Goal: Task Accomplishment & Management: Manage account settings

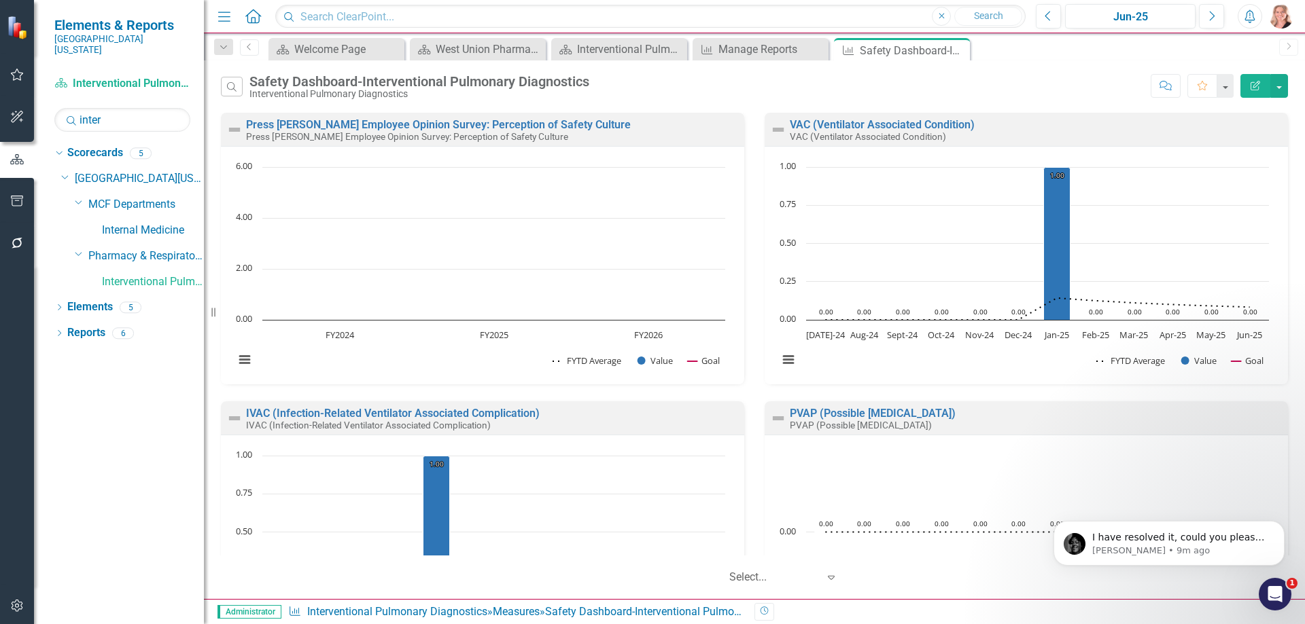
scroll to position [2, 0]
click at [1269, 588] on icon "Open Intercom Messenger" at bounding box center [1273, 593] width 22 height 22
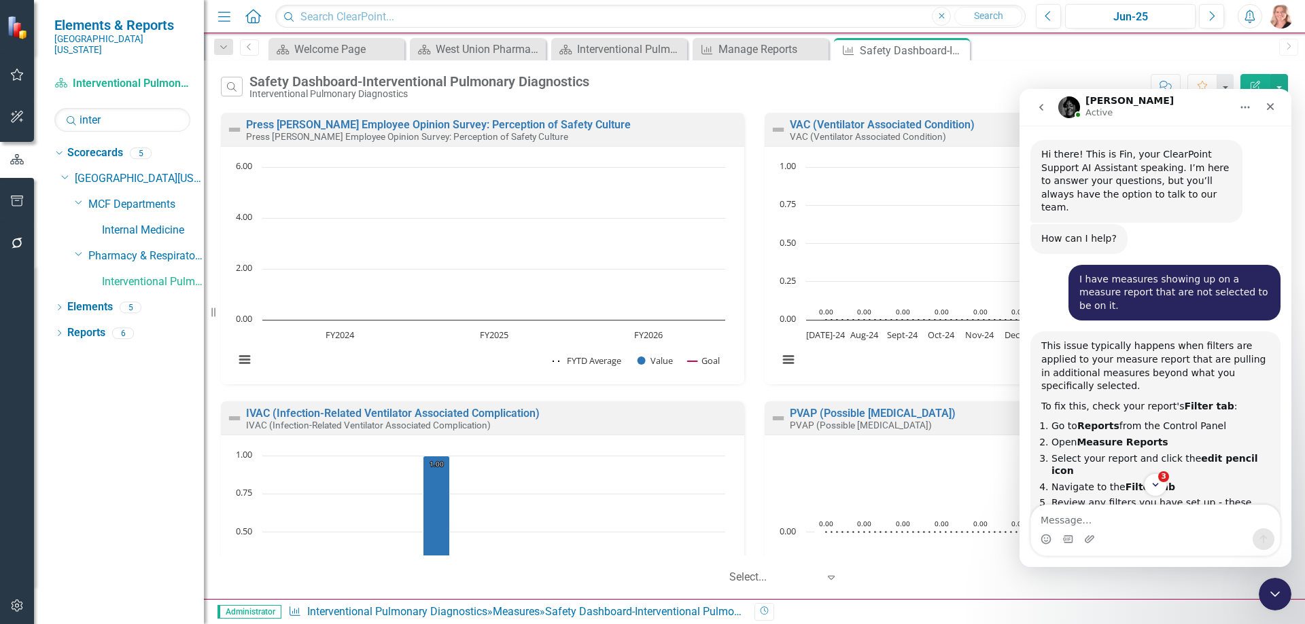
scroll to position [1770, 0]
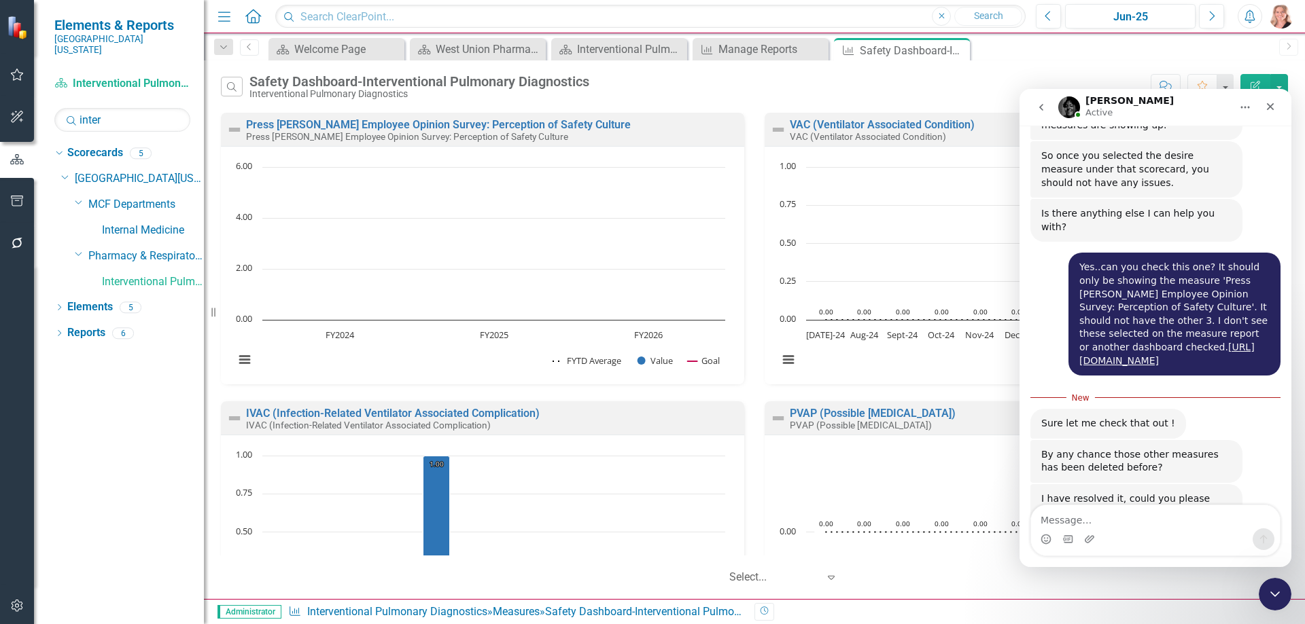
click at [1071, 520] on link "[URL][DOMAIN_NAME]" at bounding box center [1120, 525] width 106 height 11
click at [620, 48] on div "Interventional Pulmonary Diagnostics Dashboard" at bounding box center [622, 49] width 90 height 17
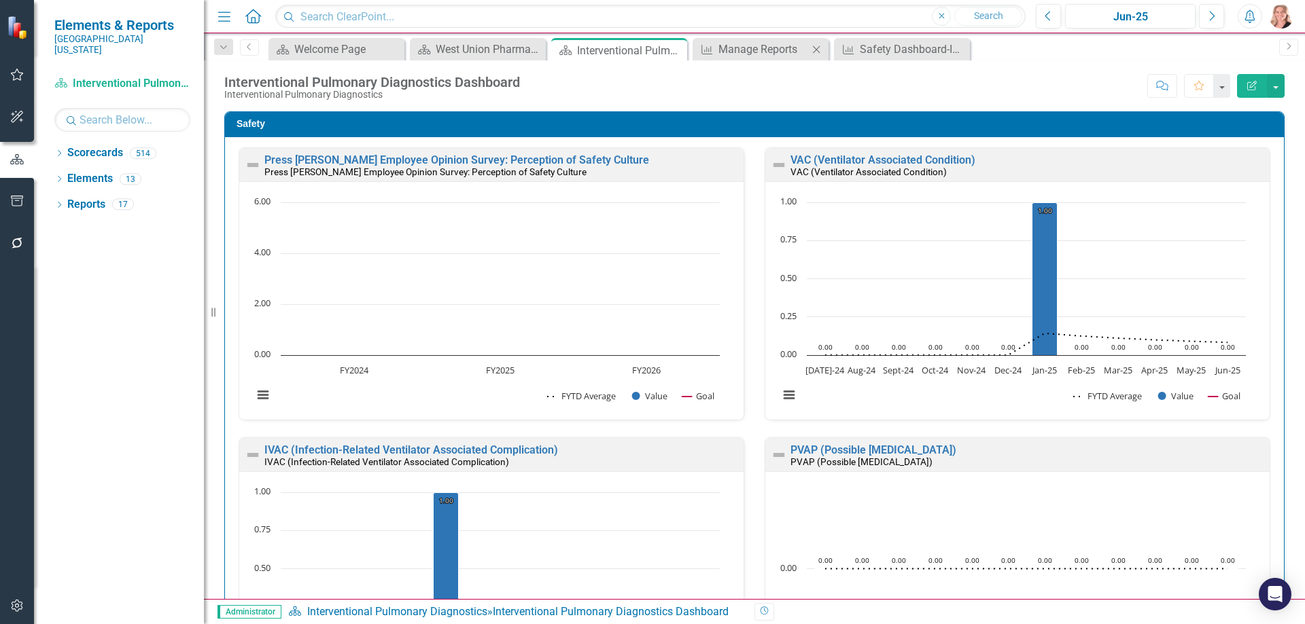
click at [817, 50] on icon "Close" at bounding box center [816, 49] width 14 height 11
drag, startPoint x: 817, startPoint y: 50, endPoint x: 713, endPoint y: 47, distance: 103.3
click at [0, 0] on icon "Close" at bounding box center [0, 0] width 0 height 0
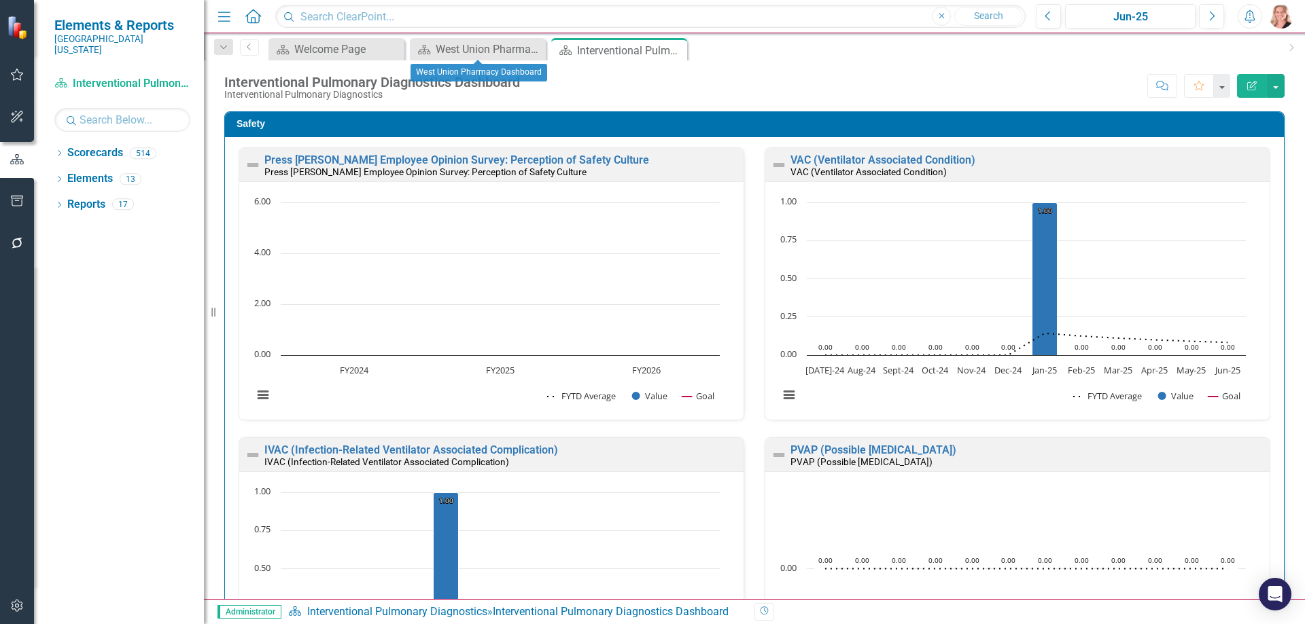
click at [0, 0] on icon at bounding box center [0, 0] width 0 height 0
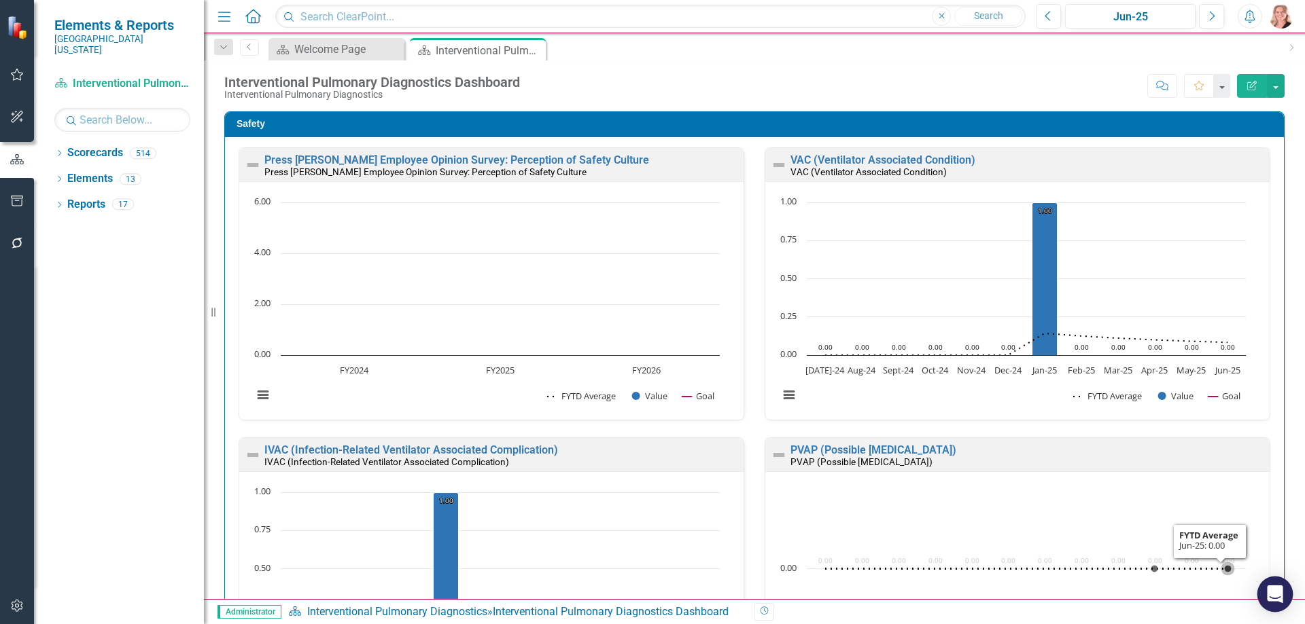
click at [1283, 593] on div "Open Intercom Messenger" at bounding box center [1275, 595] width 36 height 36
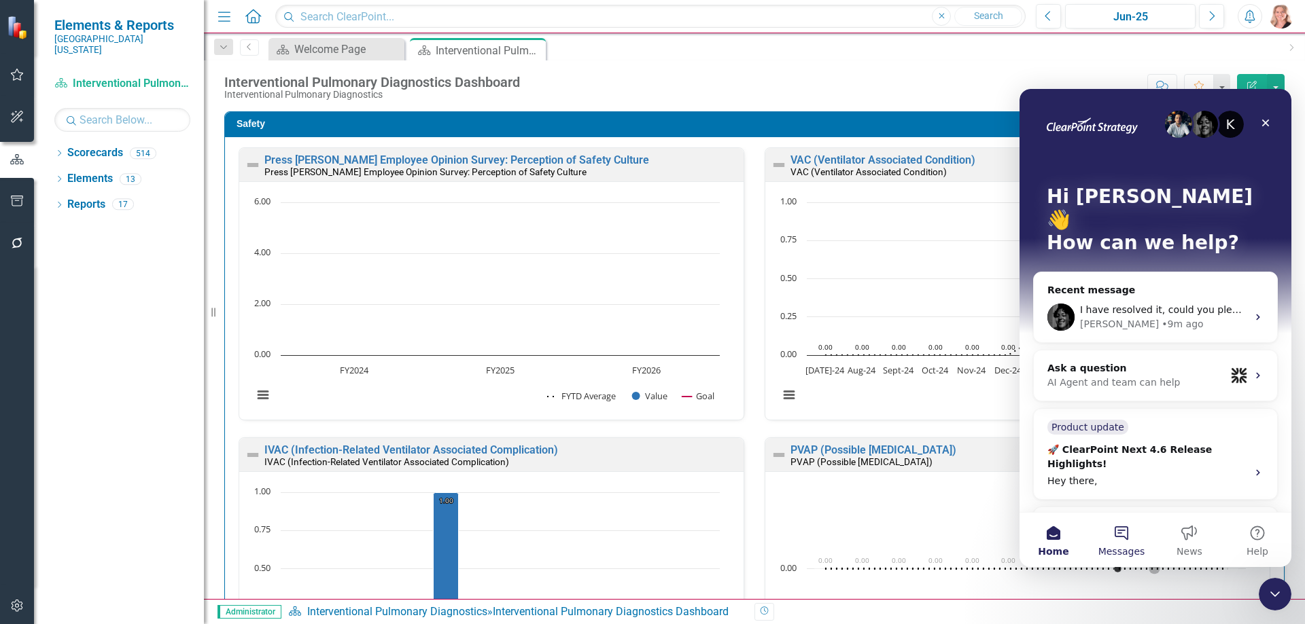
click at [1125, 544] on button "Messages" at bounding box center [1121, 540] width 68 height 54
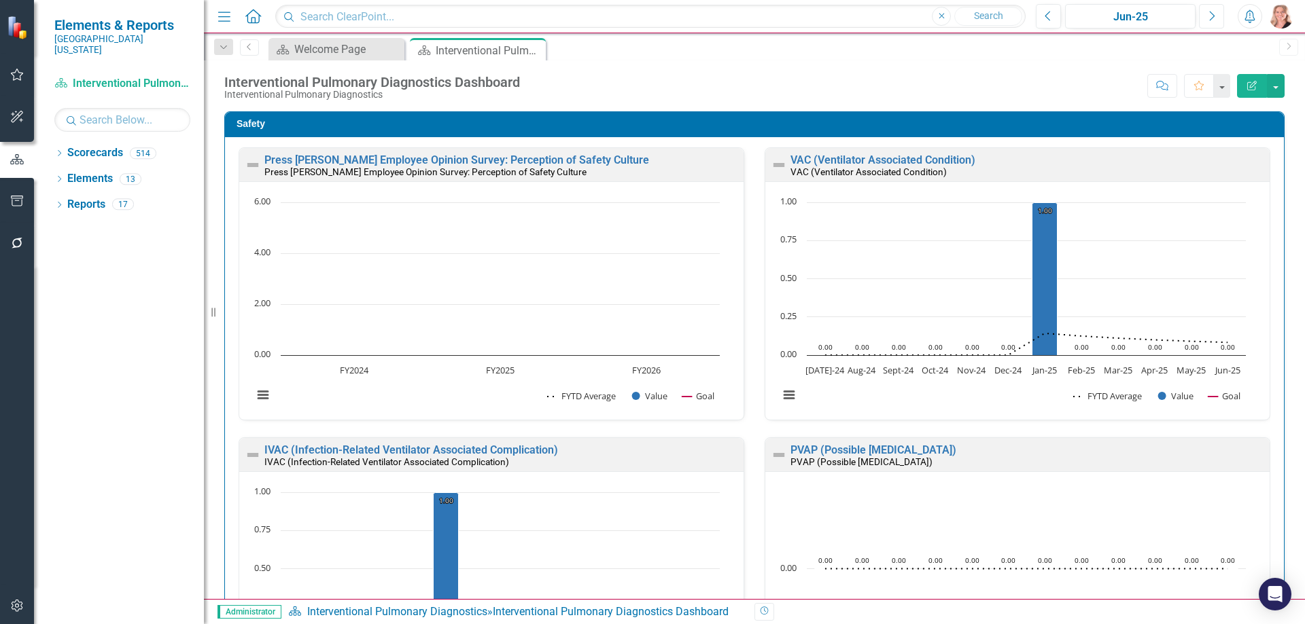
click at [1208, 16] on icon "Next" at bounding box center [1210, 16] width 7 height 12
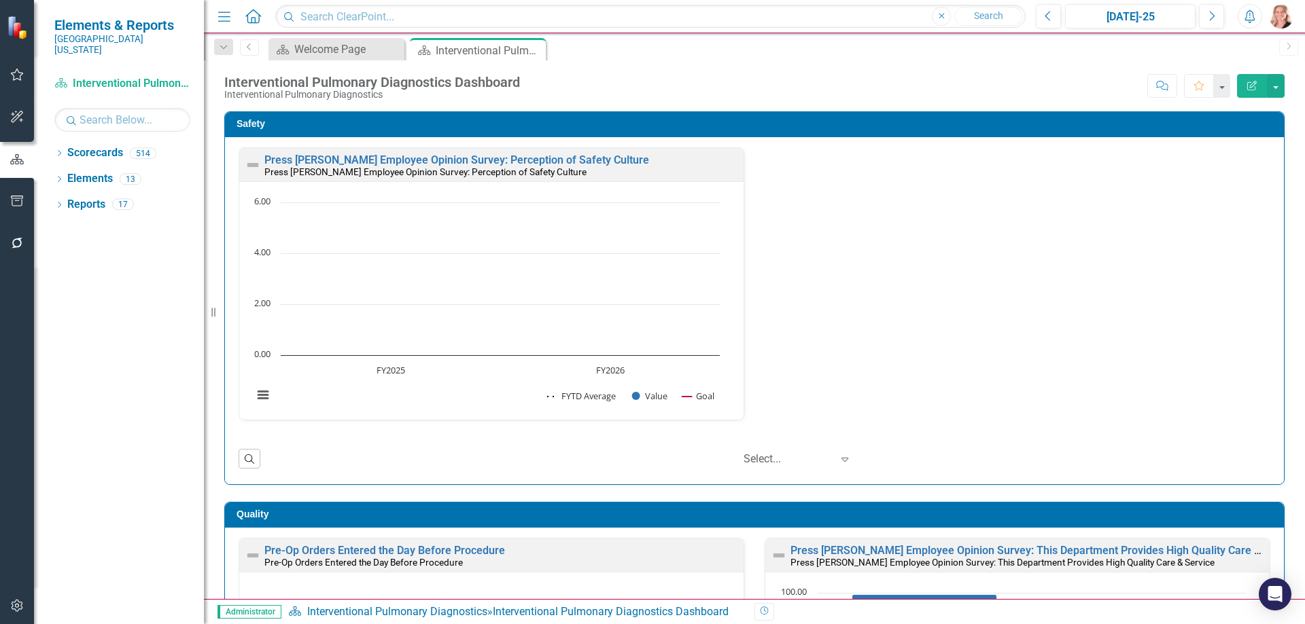
click at [1268, 590] on icon "Open Intercom Messenger" at bounding box center [1275, 594] width 14 height 16
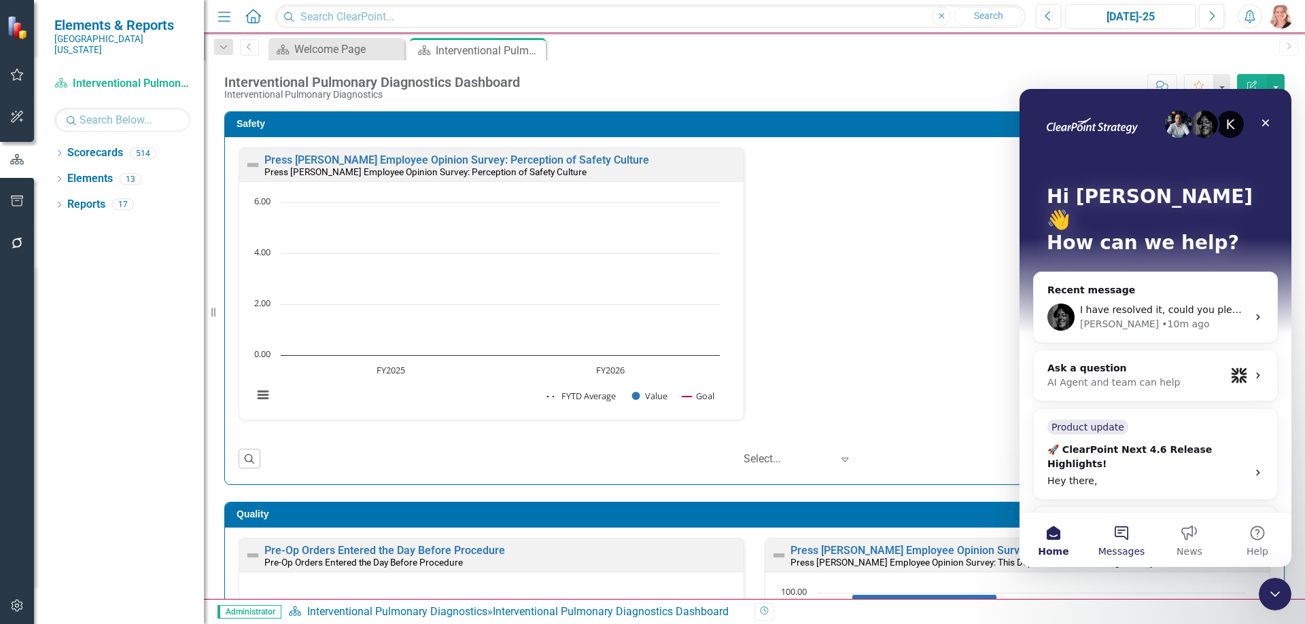
click at [1128, 542] on button "Messages" at bounding box center [1121, 540] width 68 height 54
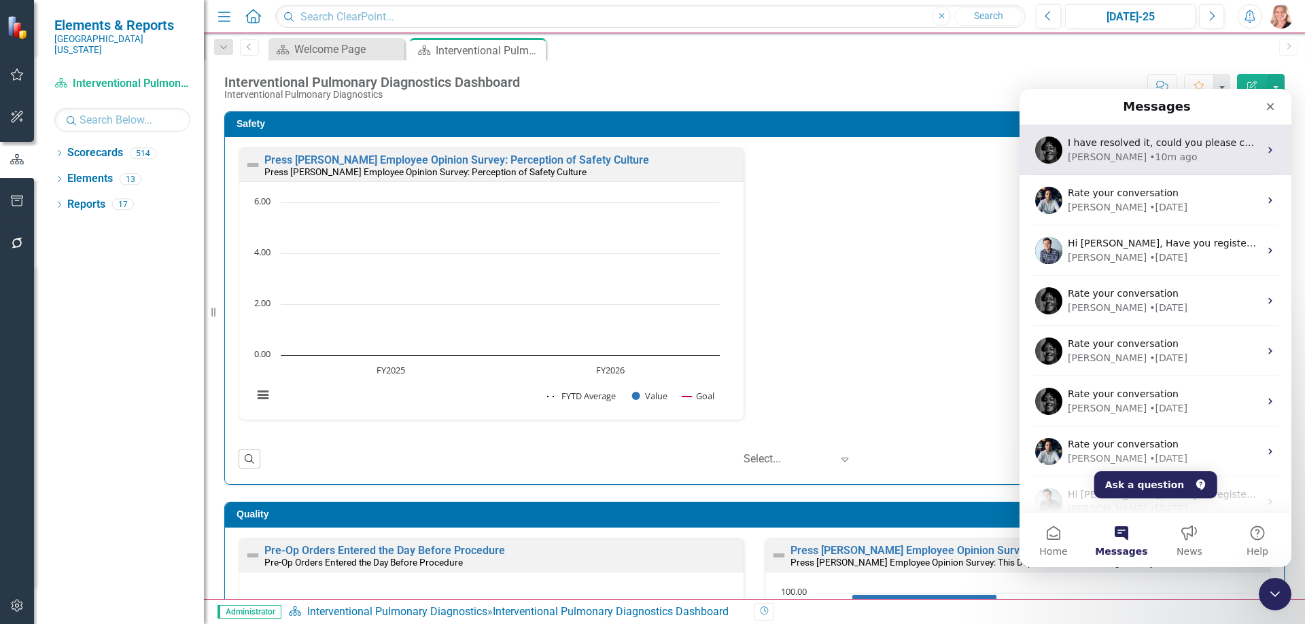
click at [1149, 152] on div "• 10m ago" at bounding box center [1173, 157] width 48 height 14
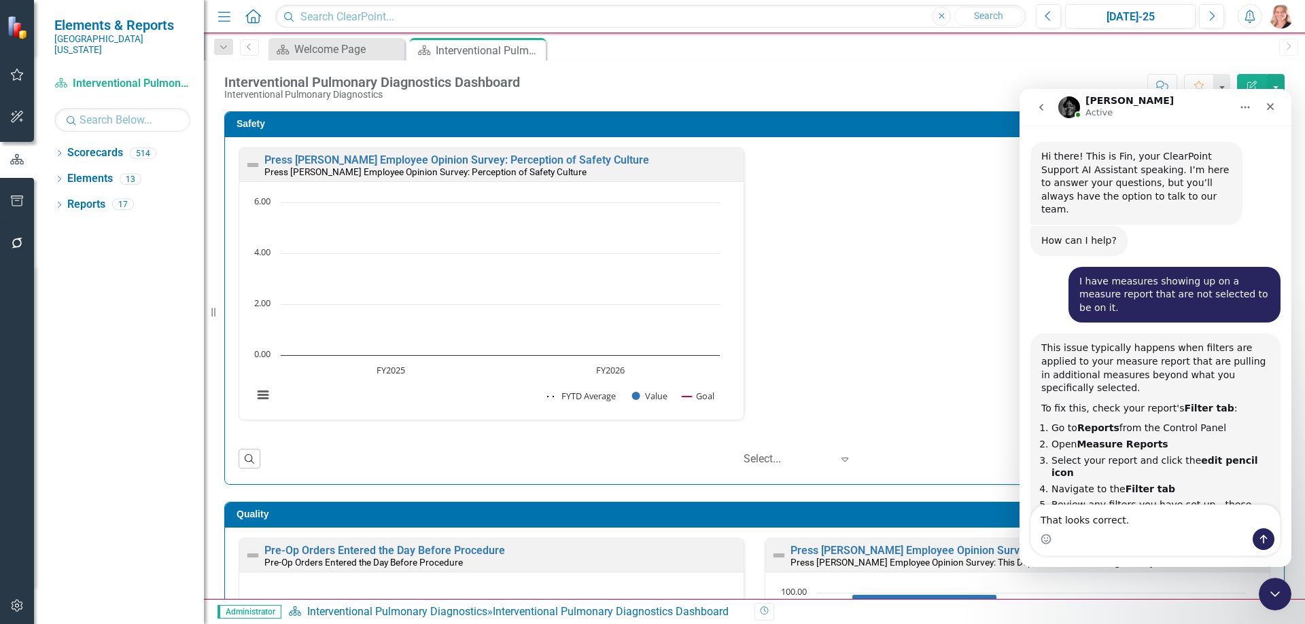
scroll to position [1748, 0]
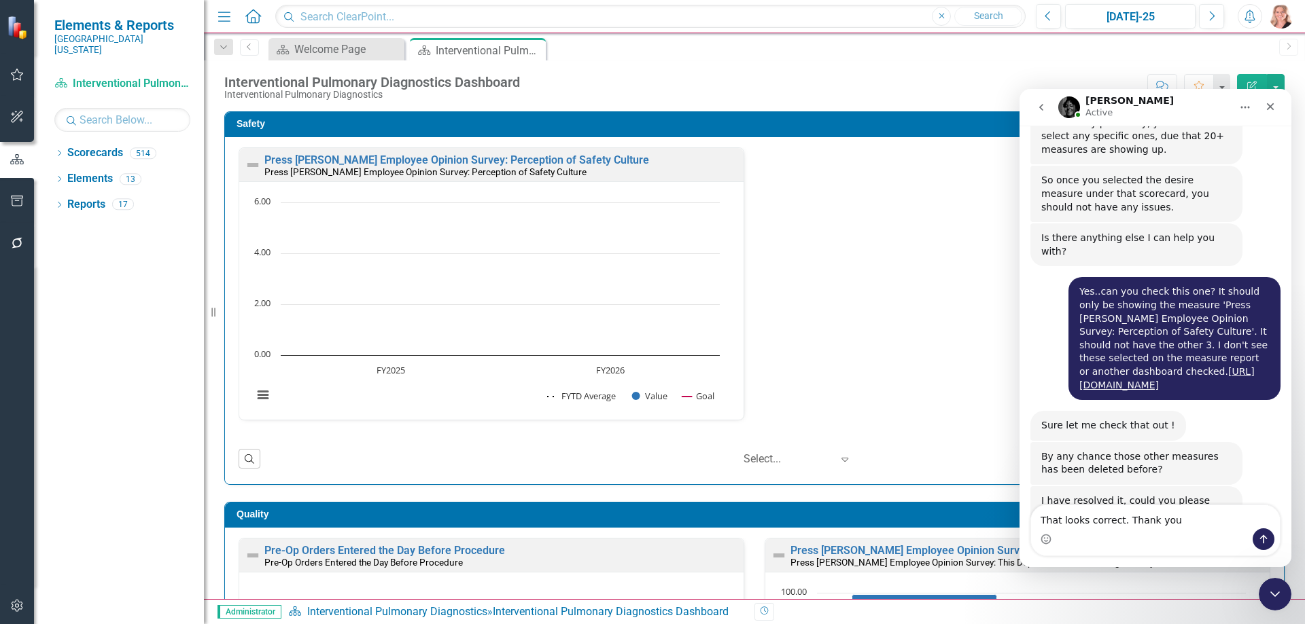
type textarea "That looks correct. Thank you!"
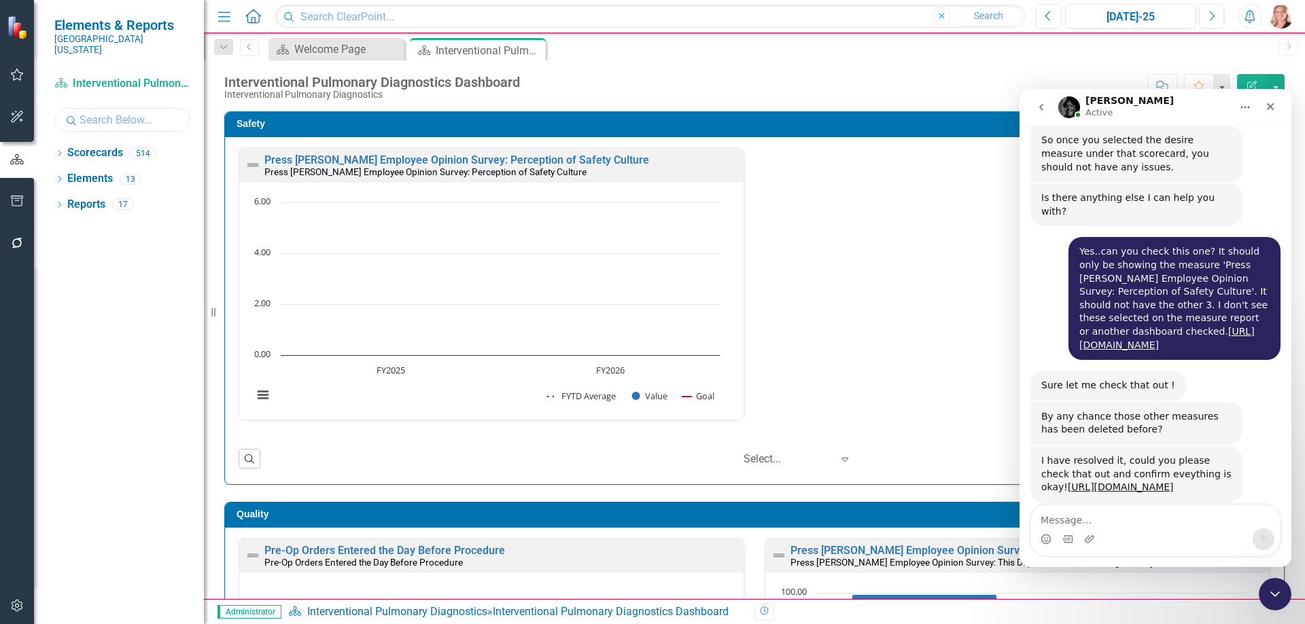
click at [123, 111] on input "text" at bounding box center [122, 120] width 136 height 24
type input "wheelers"
click at [63, 151] on icon "Dropdown" at bounding box center [59, 154] width 10 height 7
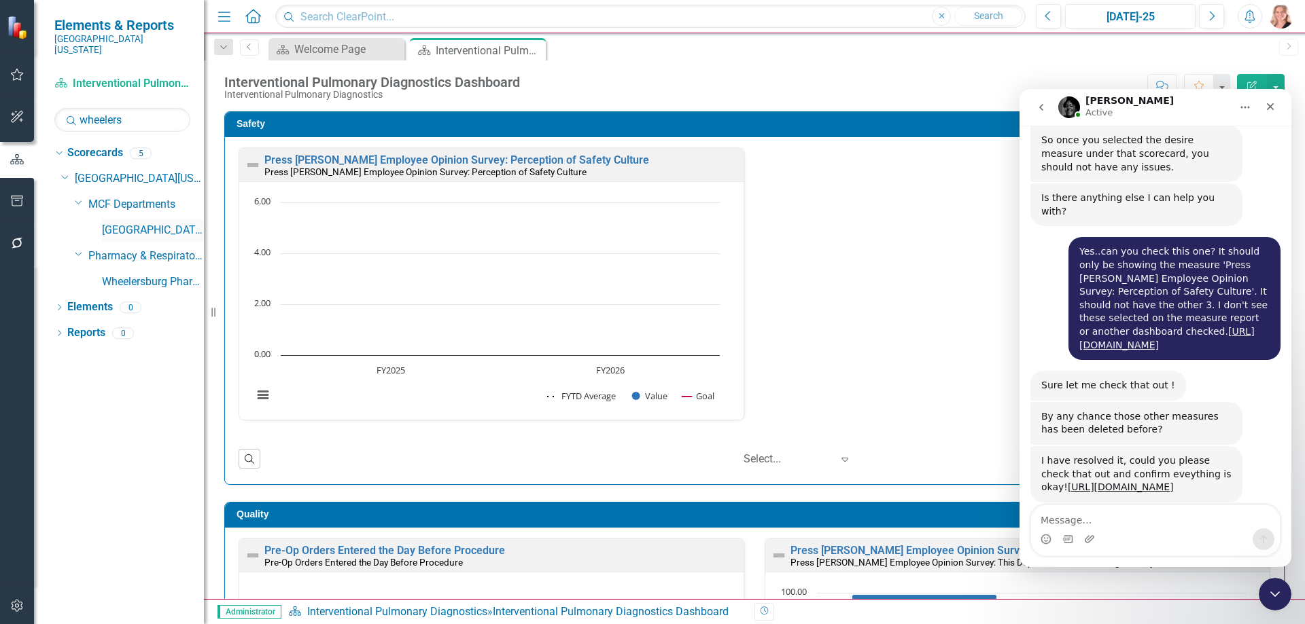
click at [182, 223] on link "[GEOGRAPHIC_DATA]" at bounding box center [153, 231] width 102 height 16
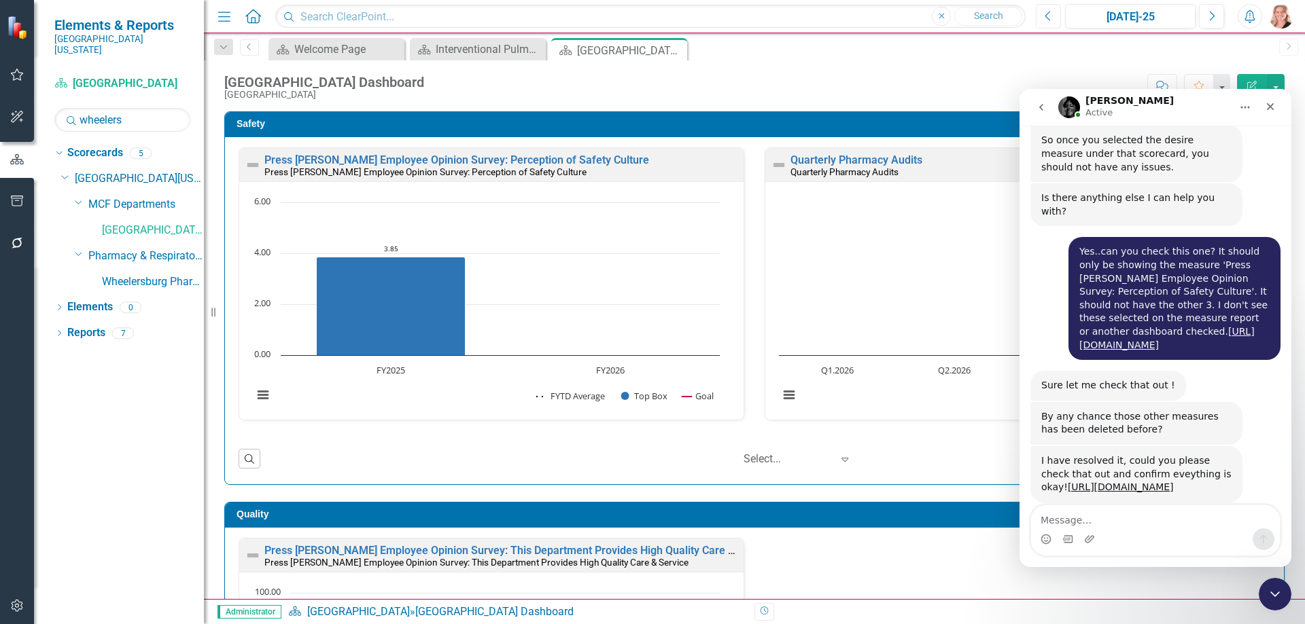
click at [1044, 17] on icon "Previous" at bounding box center [1047, 16] width 7 height 12
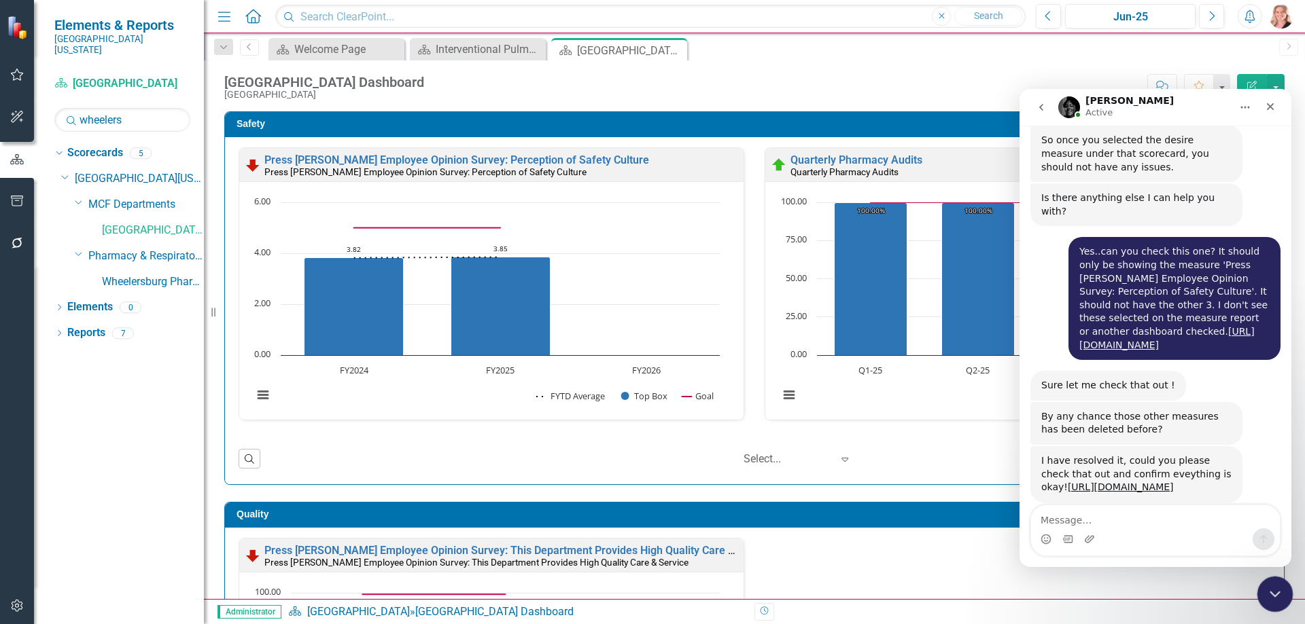
click at [1268, 586] on icon "Close Intercom Messenger" at bounding box center [1272, 592] width 16 height 16
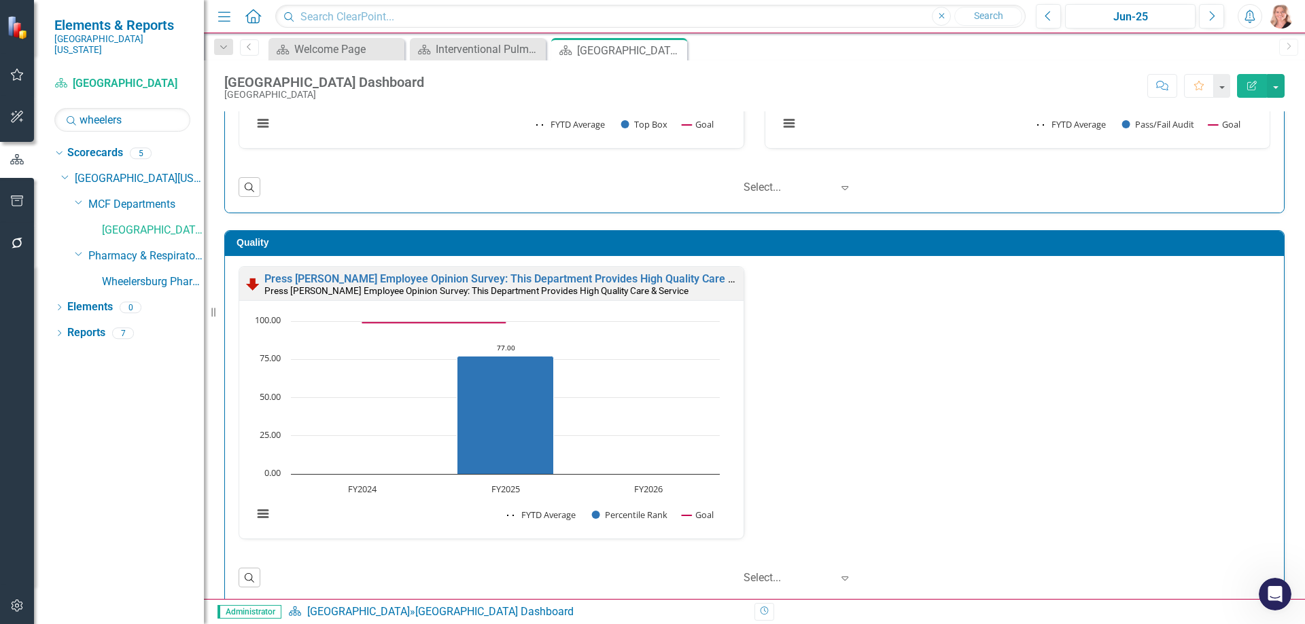
scroll to position [340, 0]
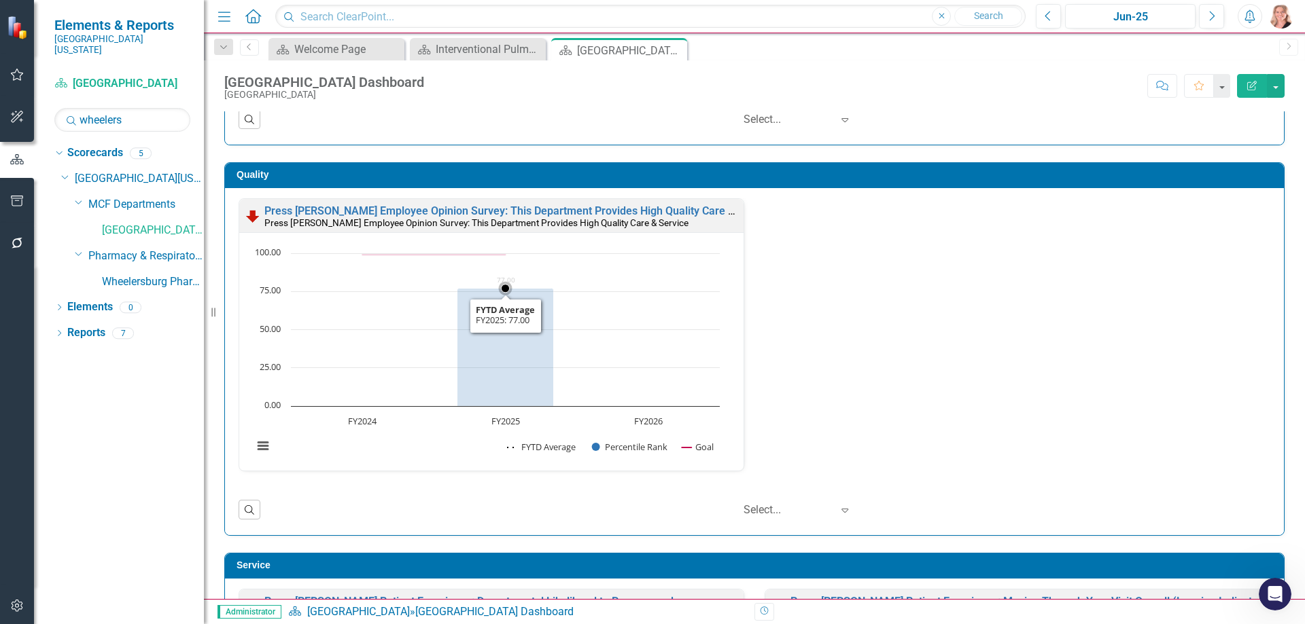
click at [681, 338] on rect "Interactive chart" at bounding box center [486, 357] width 480 height 221
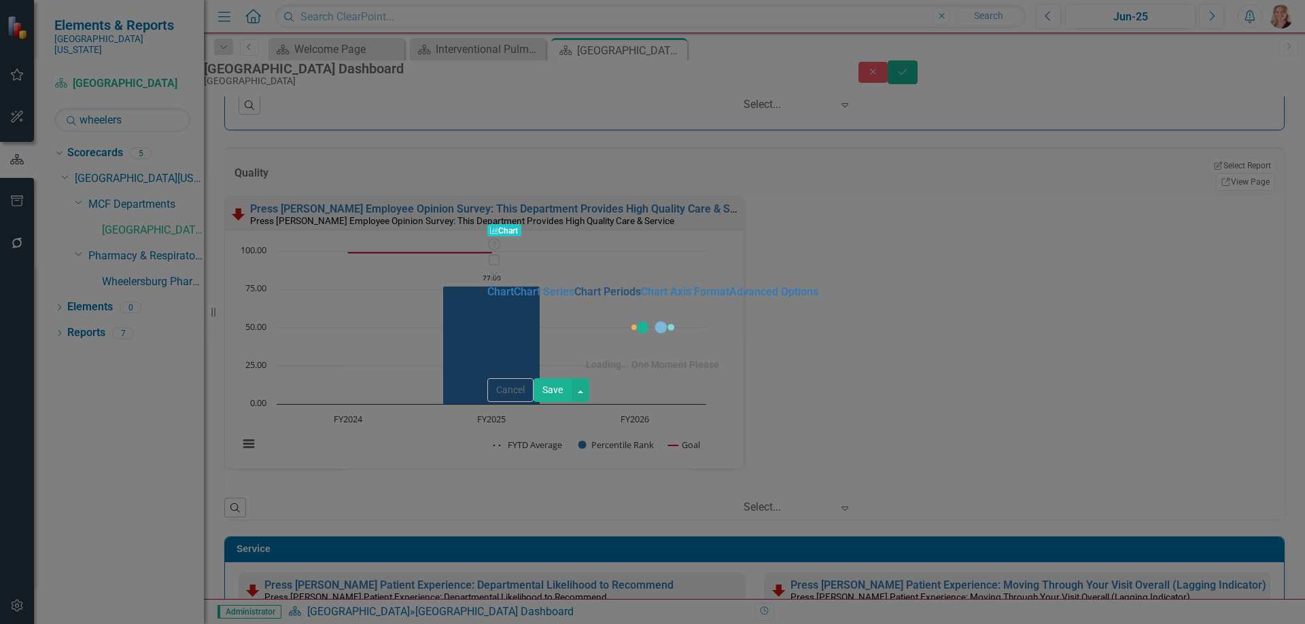
click at [574, 285] on link "Chart Periods" at bounding box center [607, 291] width 67 height 13
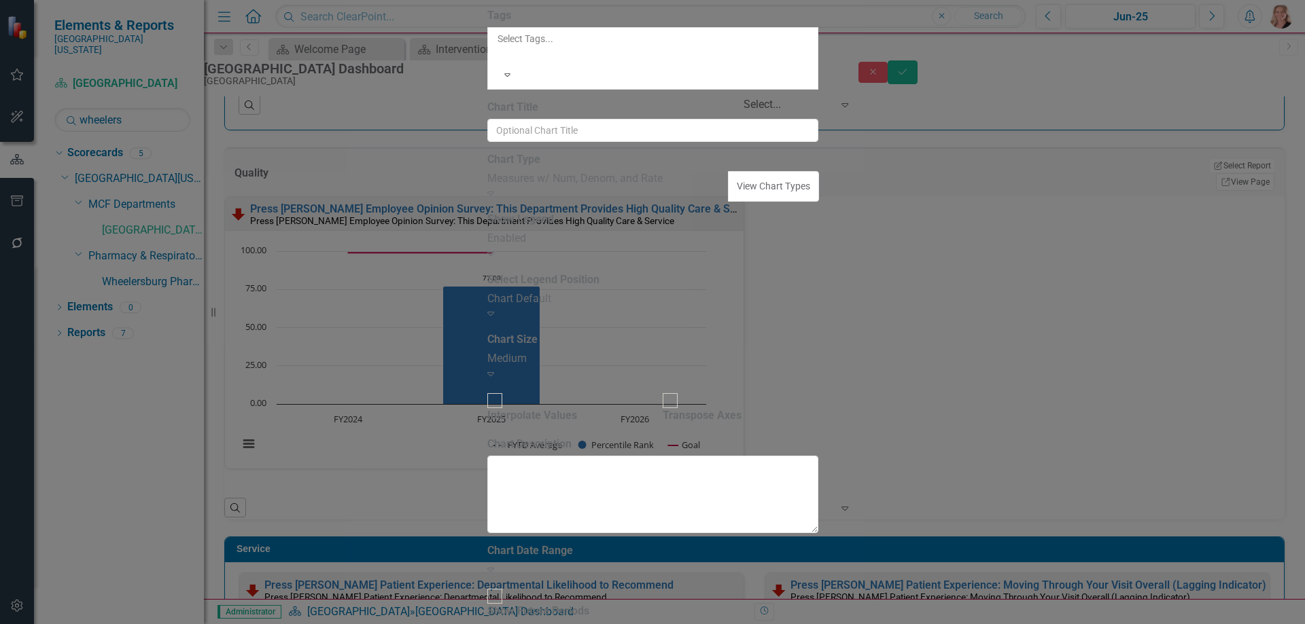
checkbox input "true"
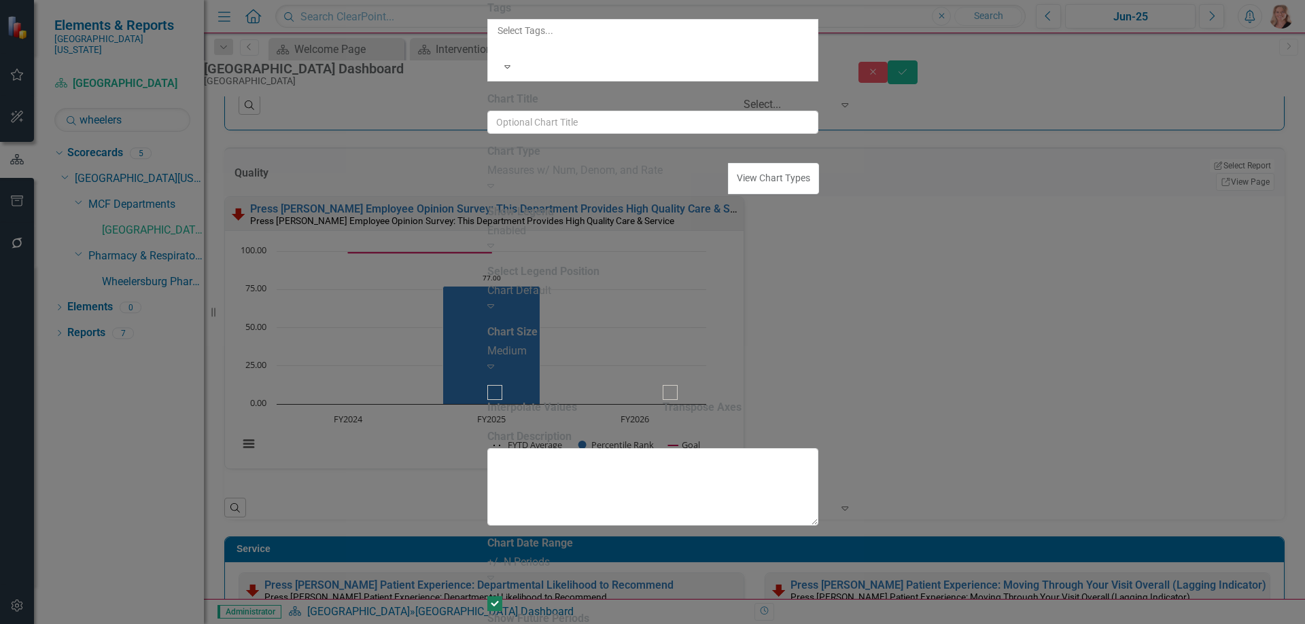
click at [592, 555] on div "+/- N Periods" at bounding box center [652, 563] width 331 height 16
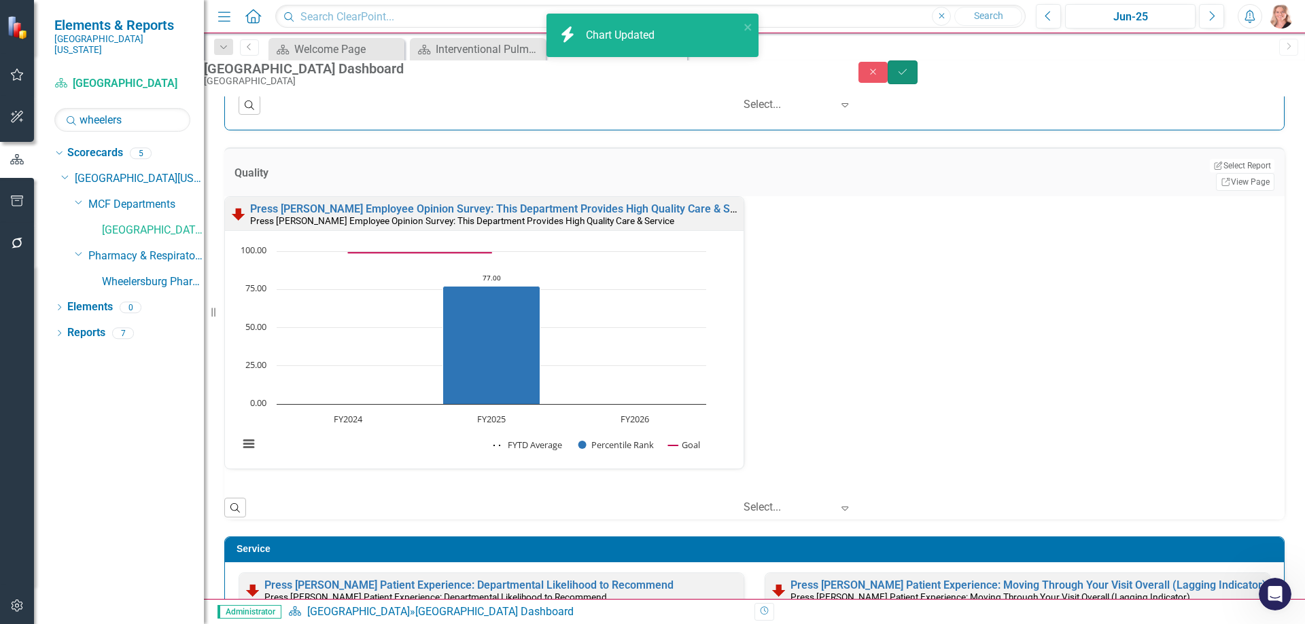
click at [908, 77] on icon "Save" at bounding box center [902, 72] width 12 height 10
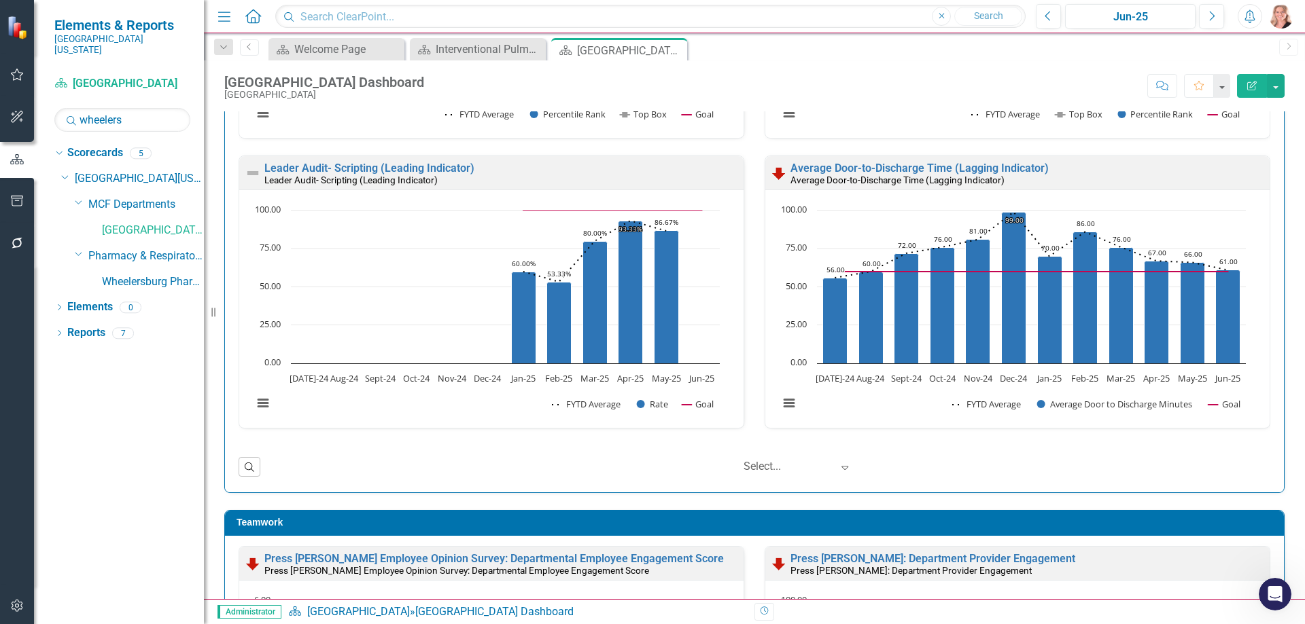
scroll to position [1023, 0]
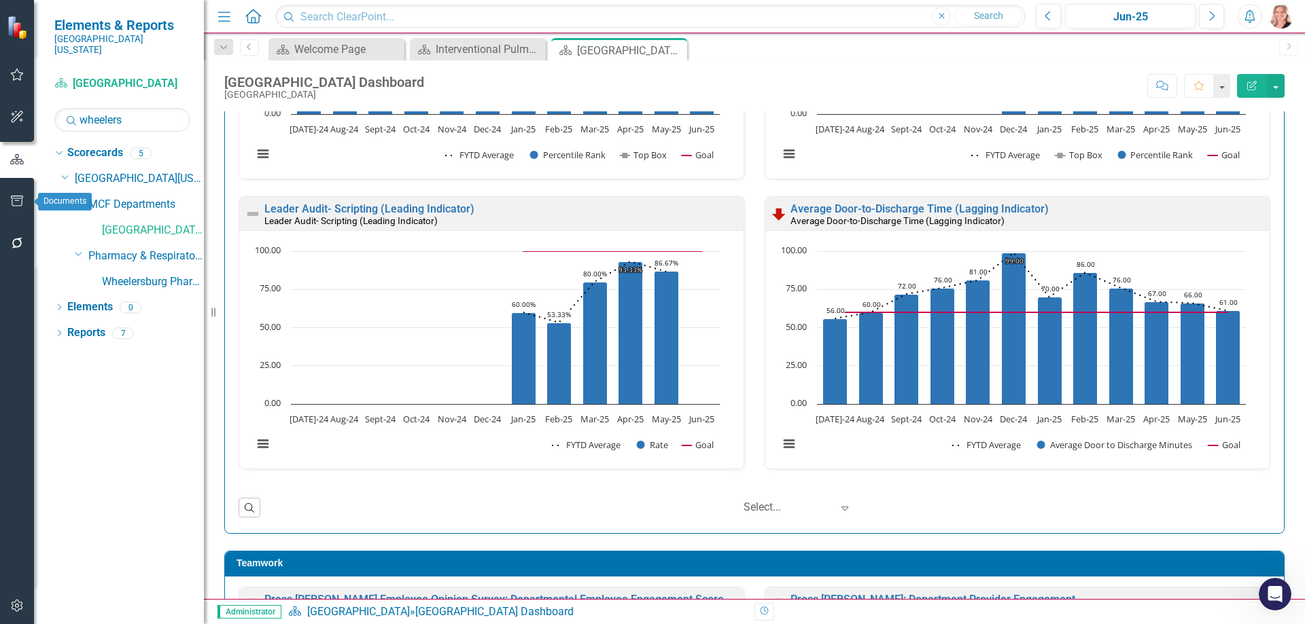
click at [21, 196] on icon "button" at bounding box center [17, 201] width 14 height 11
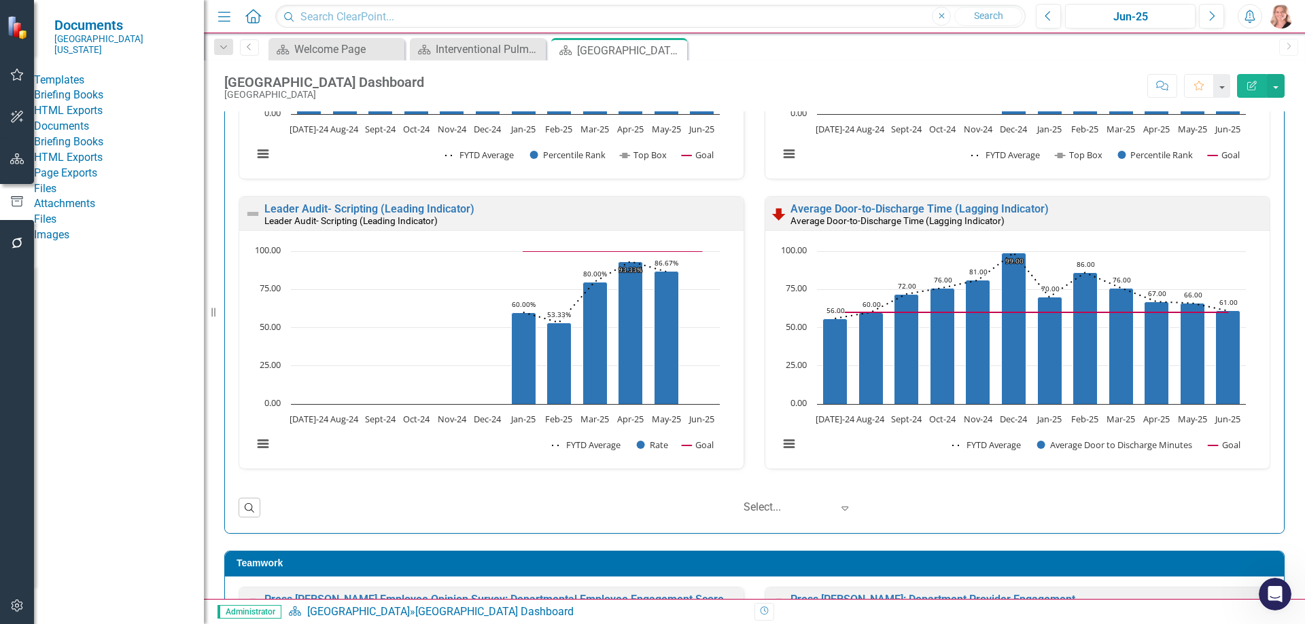
click at [86, 98] on link "Briefing Books" at bounding box center [119, 96] width 170 height 16
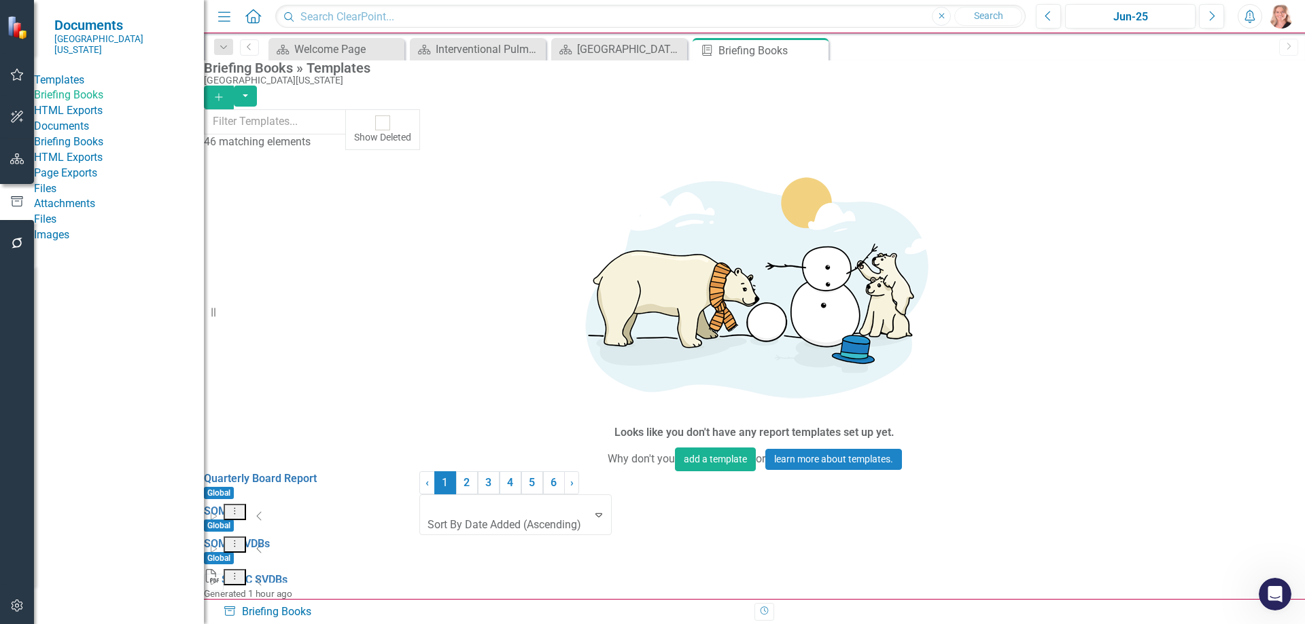
click at [241, 539] on icon "Dropdown Menu" at bounding box center [235, 543] width 12 height 9
click at [1175, 289] on link "Edit Edit Template" at bounding box center [1190, 287] width 126 height 25
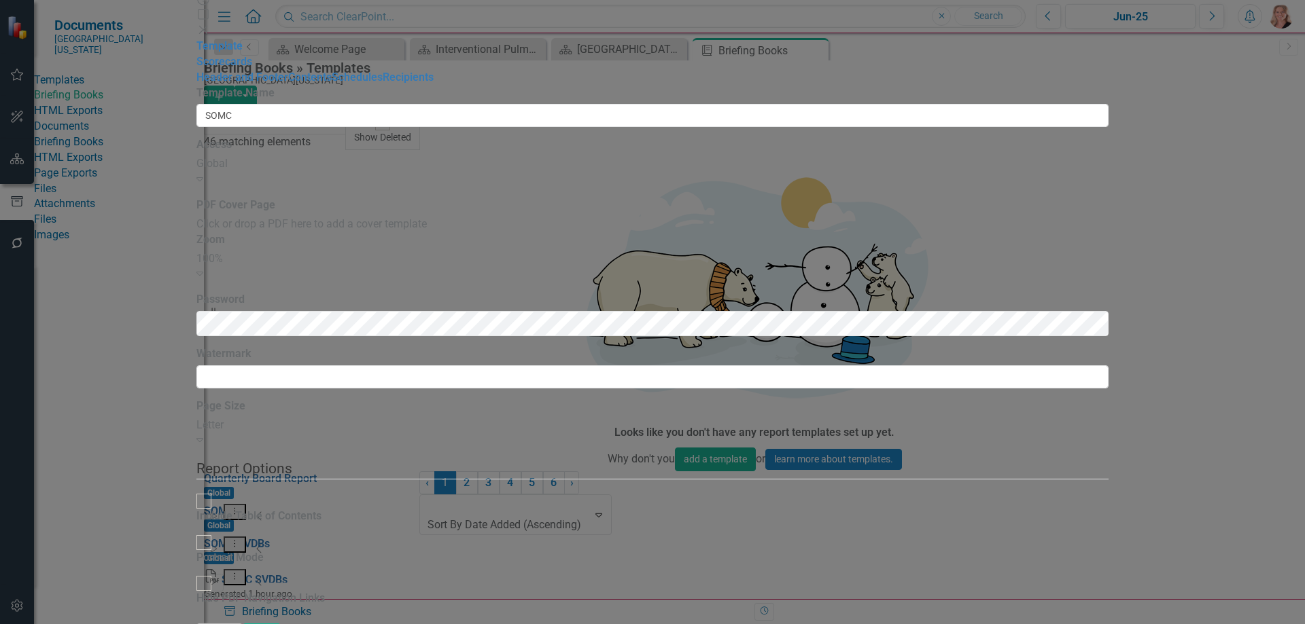
click at [243, 624] on button "Cancel" at bounding box center [219, 636] width 46 height 24
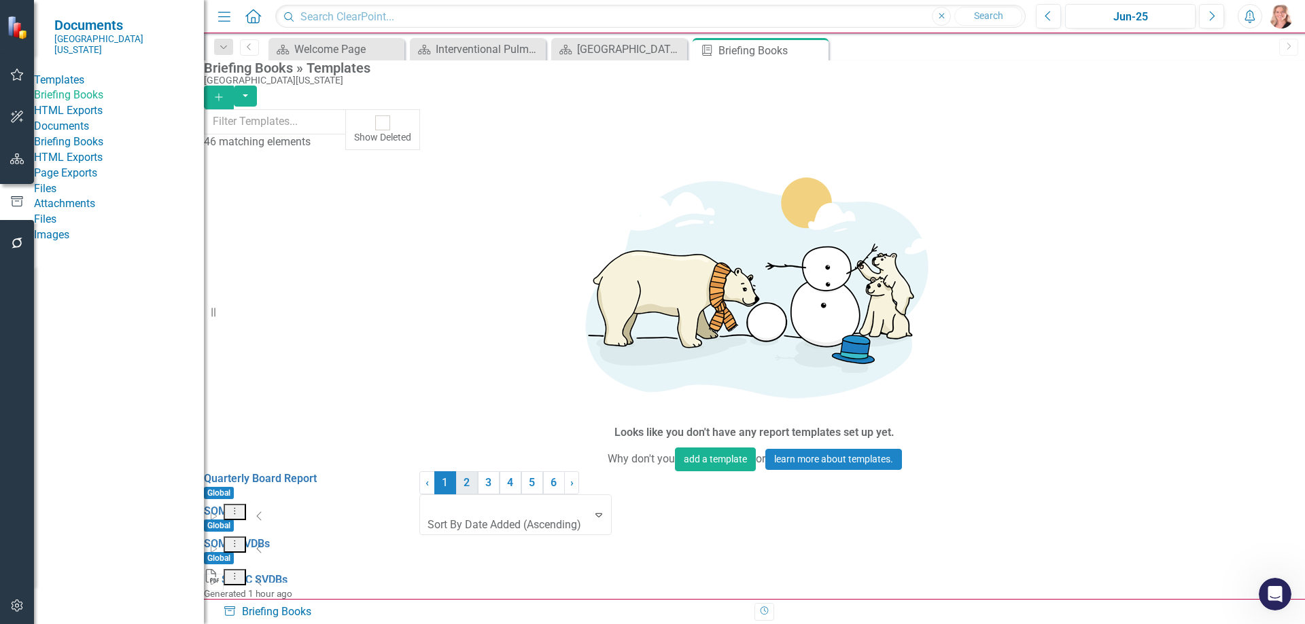
click at [478, 495] on link "2" at bounding box center [467, 483] width 22 height 23
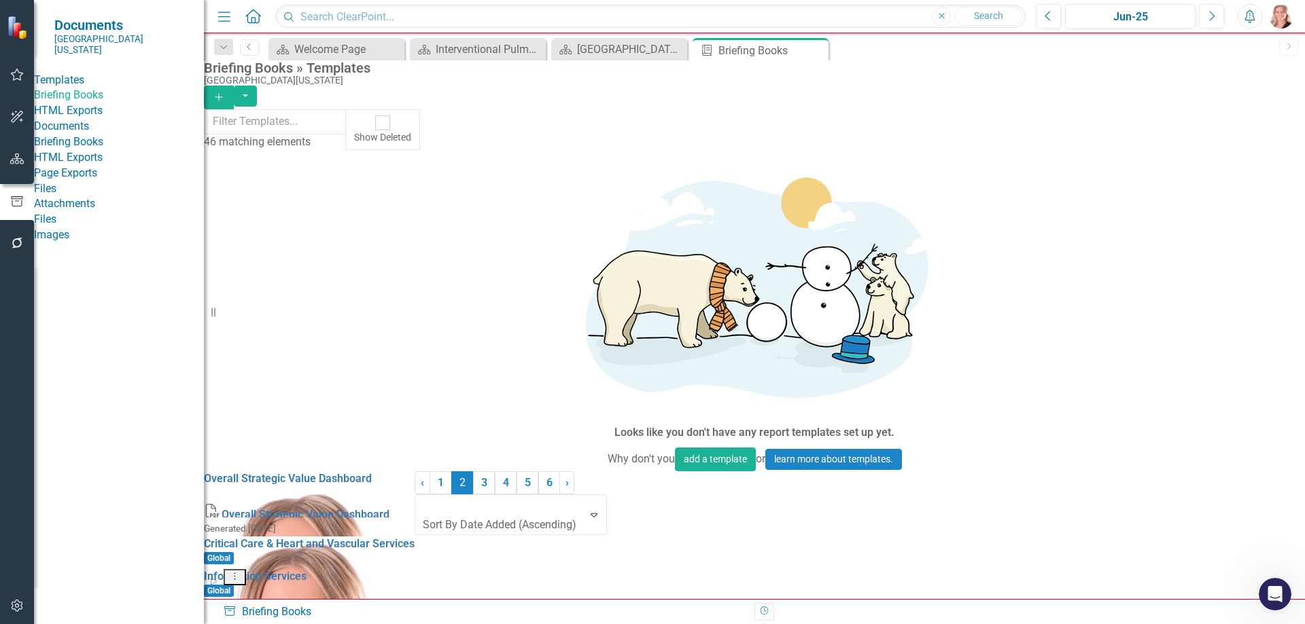
click at [1205, 246] on link "Edit Edit Template" at bounding box center [1190, 244] width 126 height 25
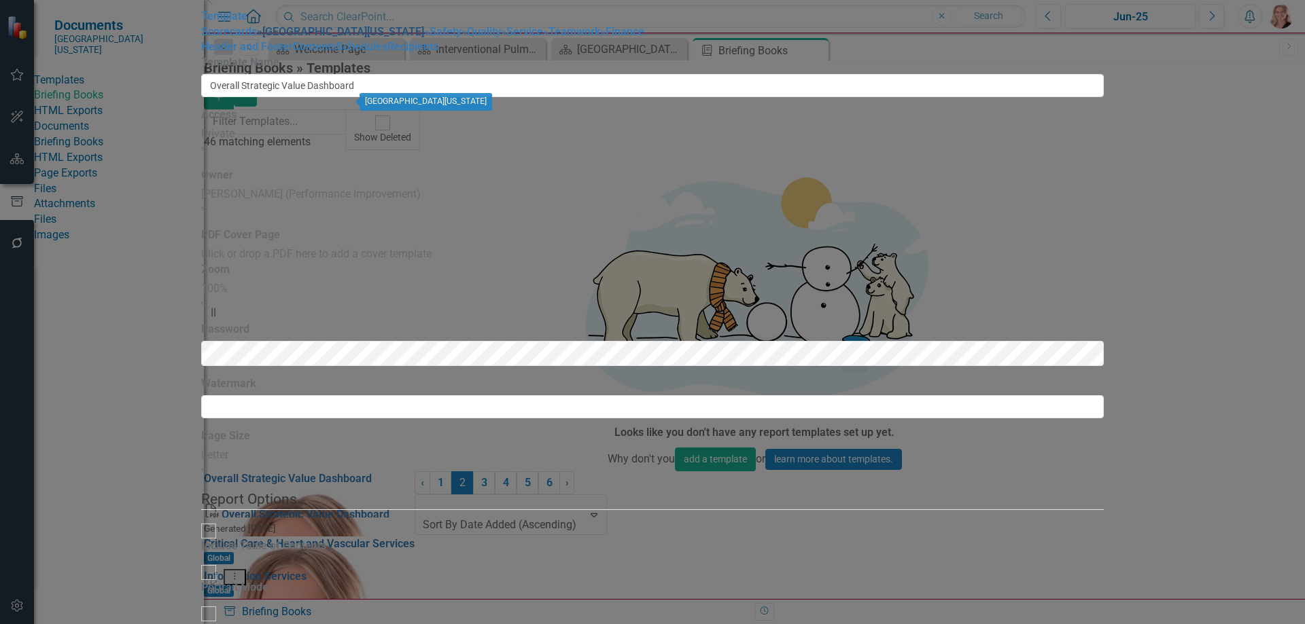
click at [266, 38] on link "» Southern Ohio Medical Center" at bounding box center [340, 31] width 167 height 13
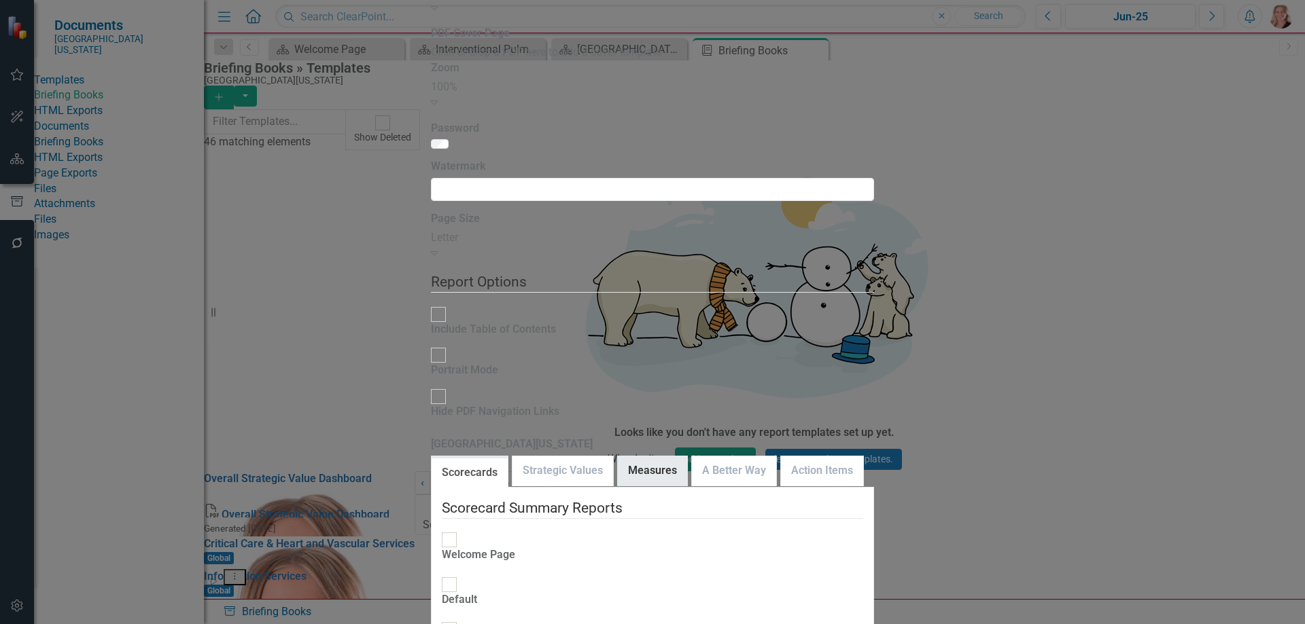
click at [618, 457] on link "Measures" at bounding box center [652, 471] width 69 height 29
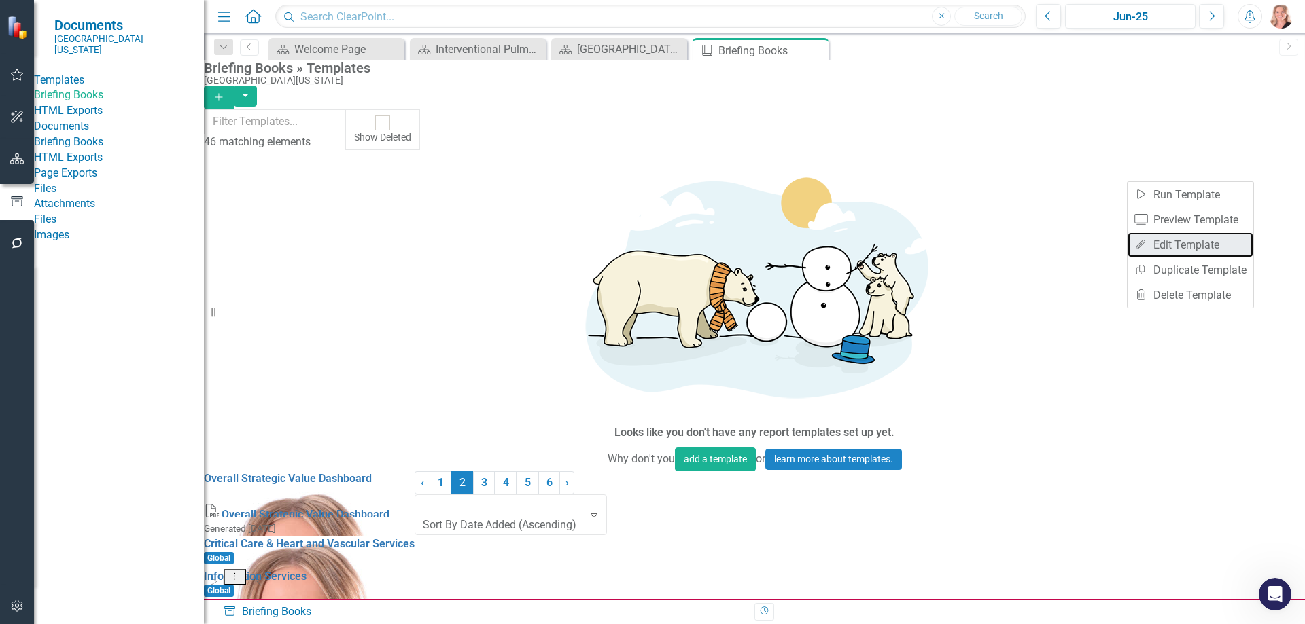
click at [1194, 249] on link "Edit Edit Template" at bounding box center [1190, 244] width 126 height 25
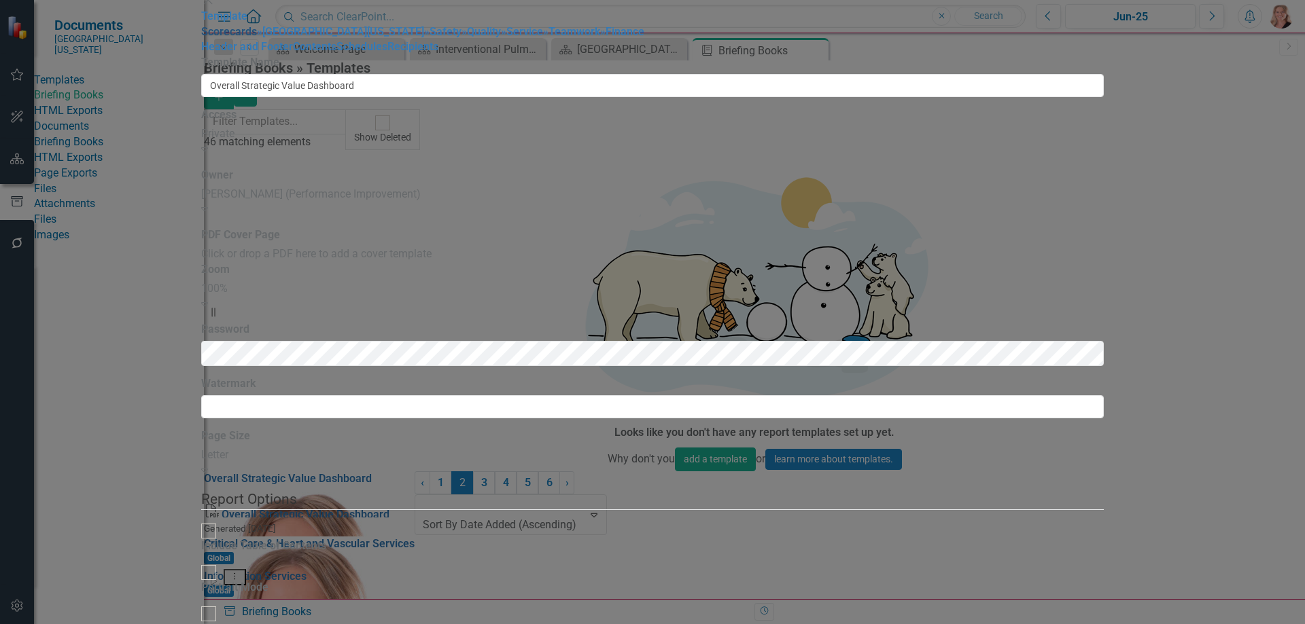
click at [201, 38] on link "Scorecards" at bounding box center [229, 31] width 56 height 13
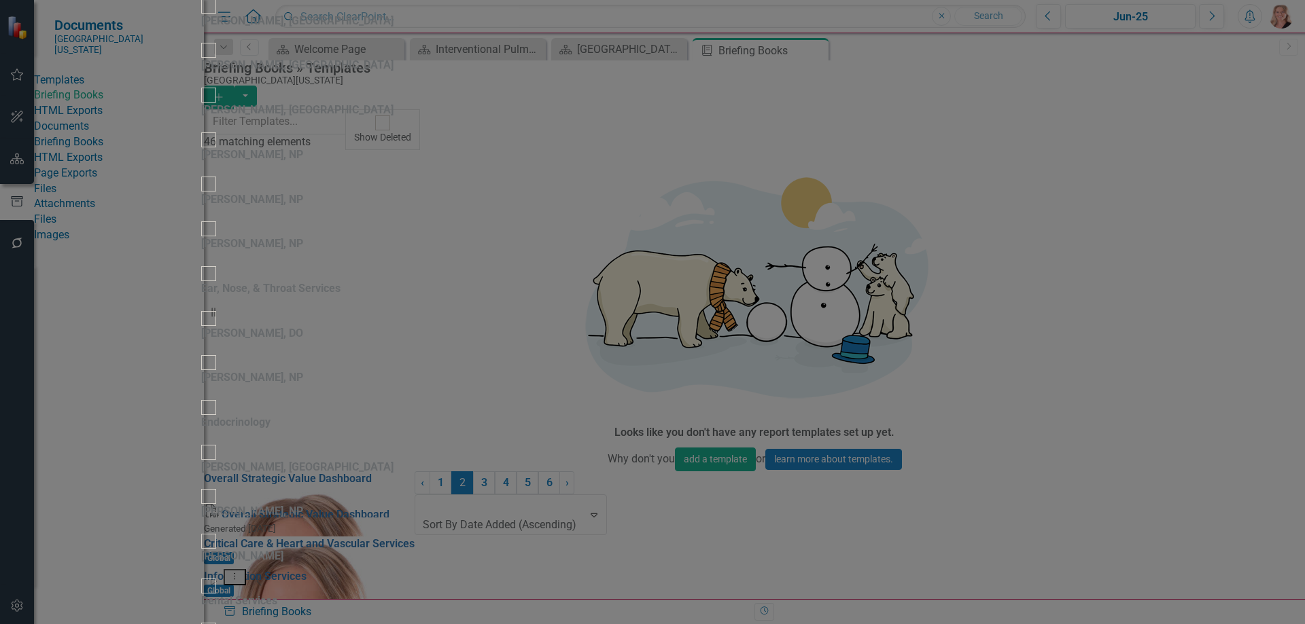
checkbox input "false"
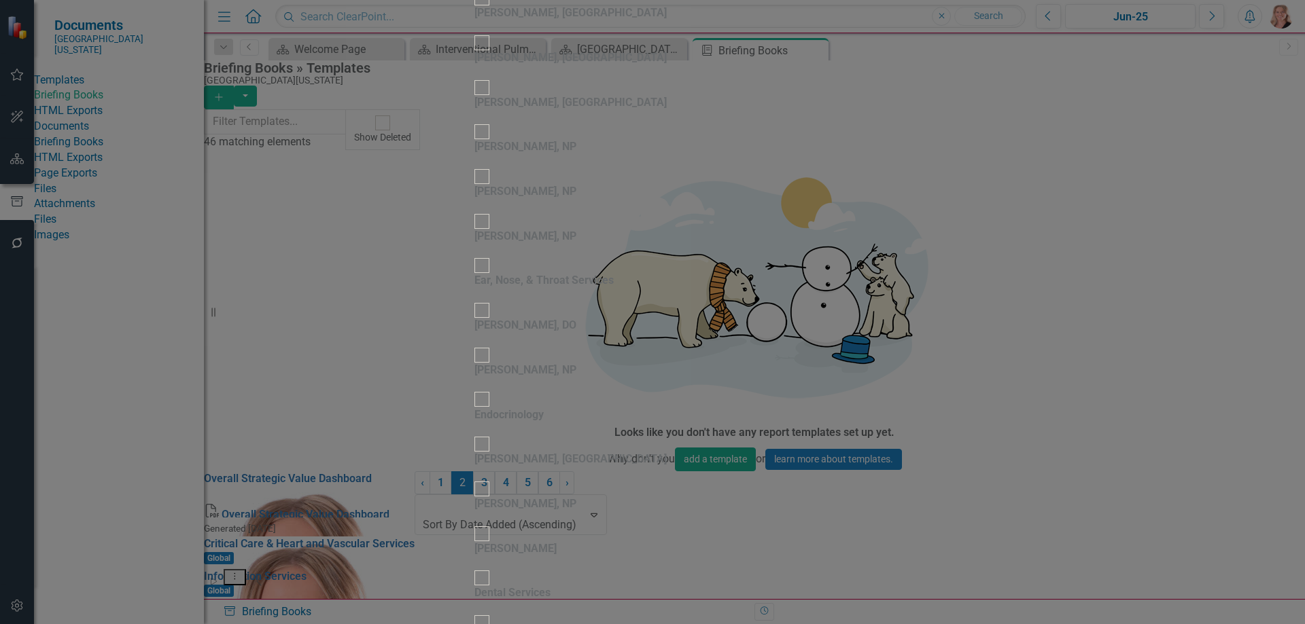
checkbox input "false"
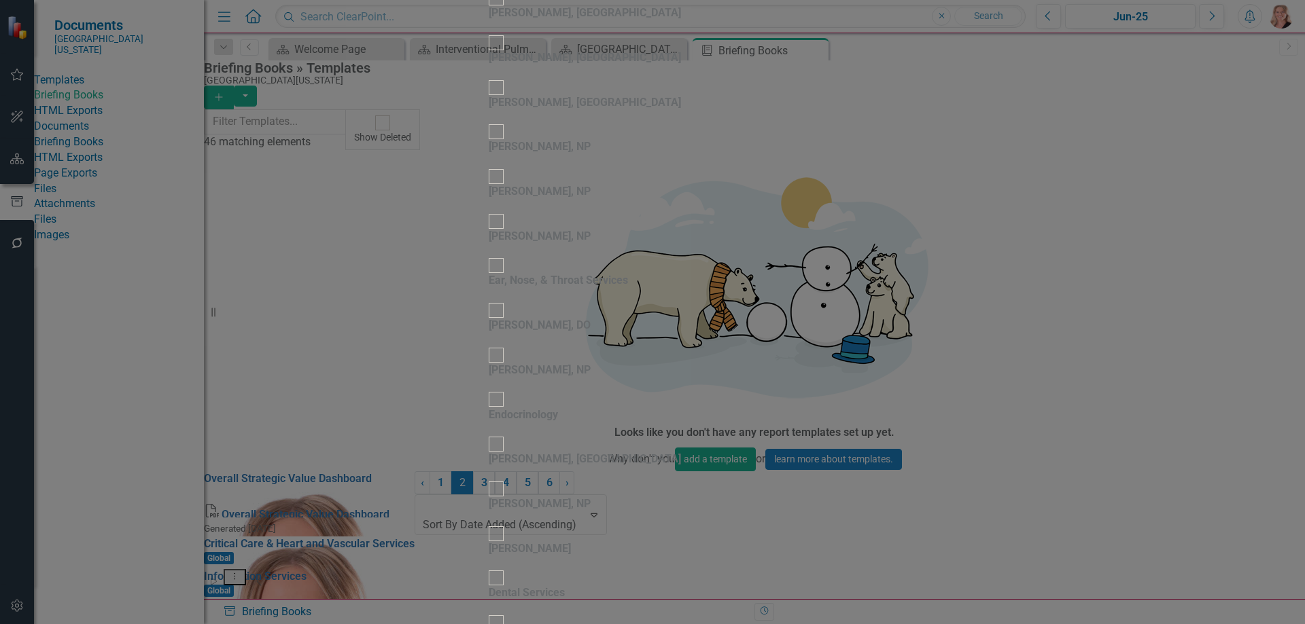
checkbox input "false"
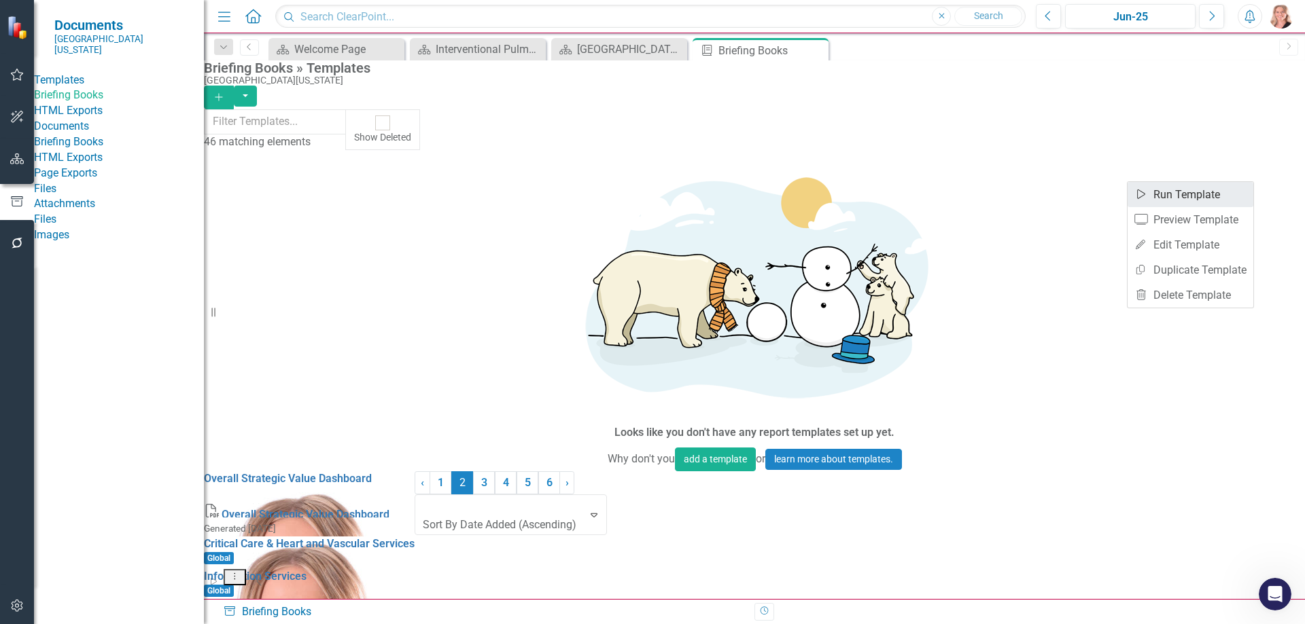
click at [1194, 188] on link "Start Run Template" at bounding box center [1190, 194] width 126 height 25
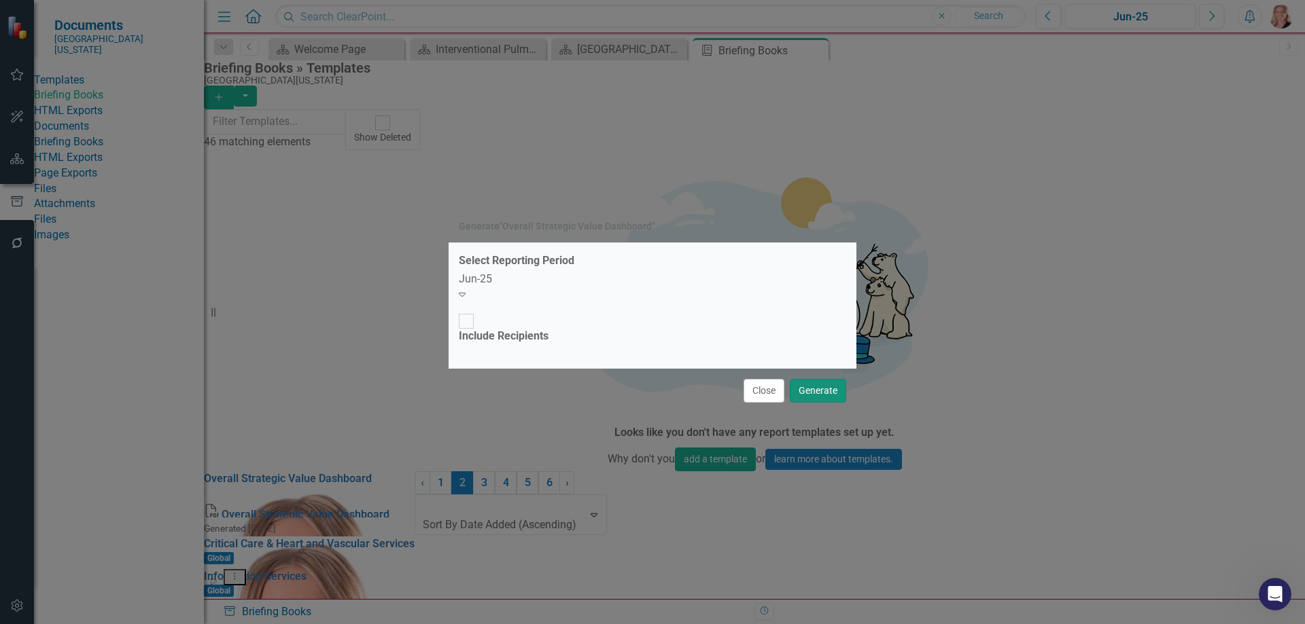
click at [809, 379] on button "Generate" at bounding box center [818, 391] width 56 height 24
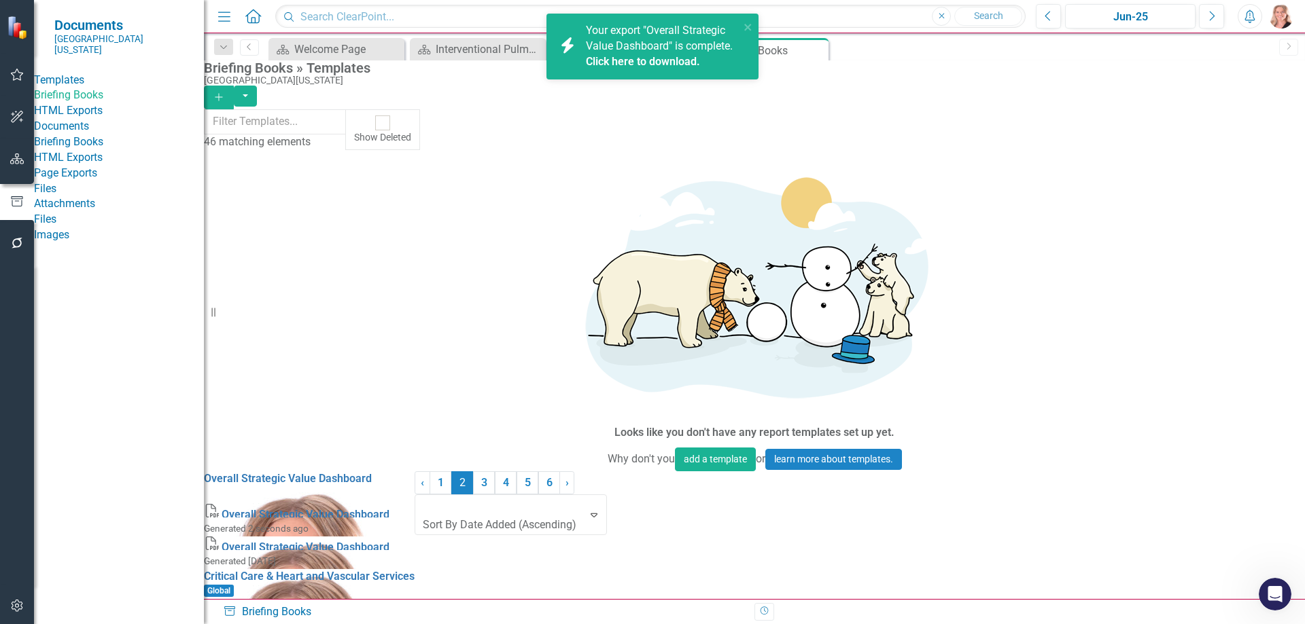
click at [631, 60] on link "Click here to download." at bounding box center [643, 61] width 114 height 13
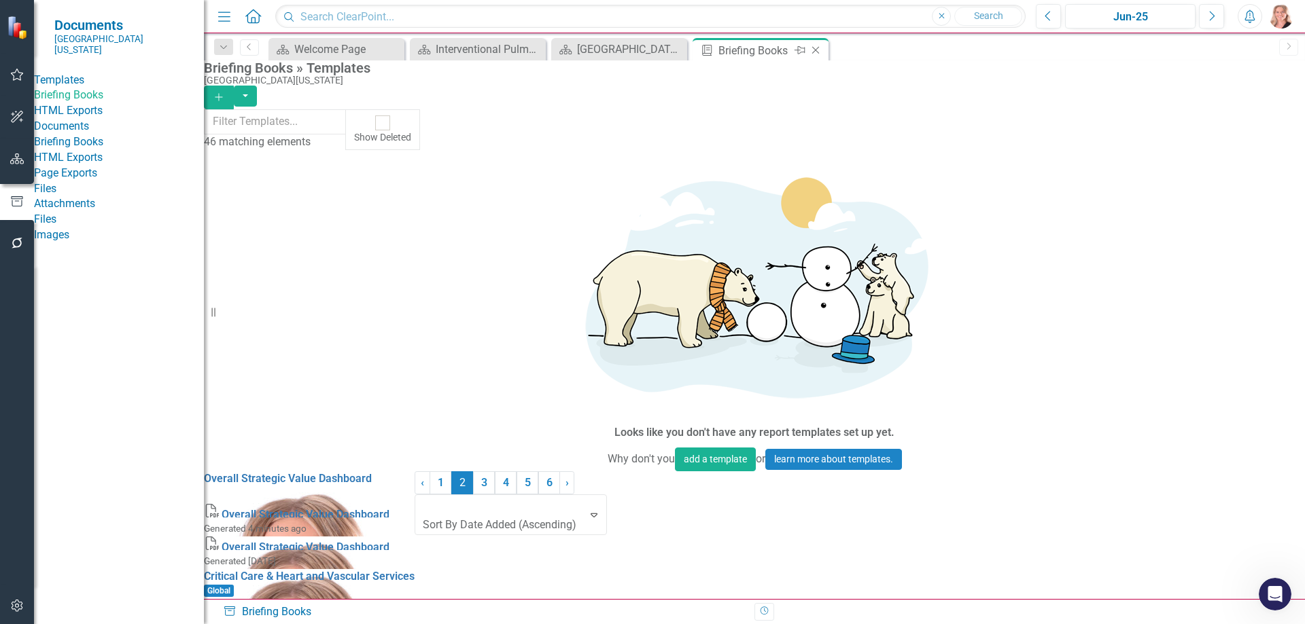
click at [819, 48] on icon "Close" at bounding box center [816, 50] width 14 height 11
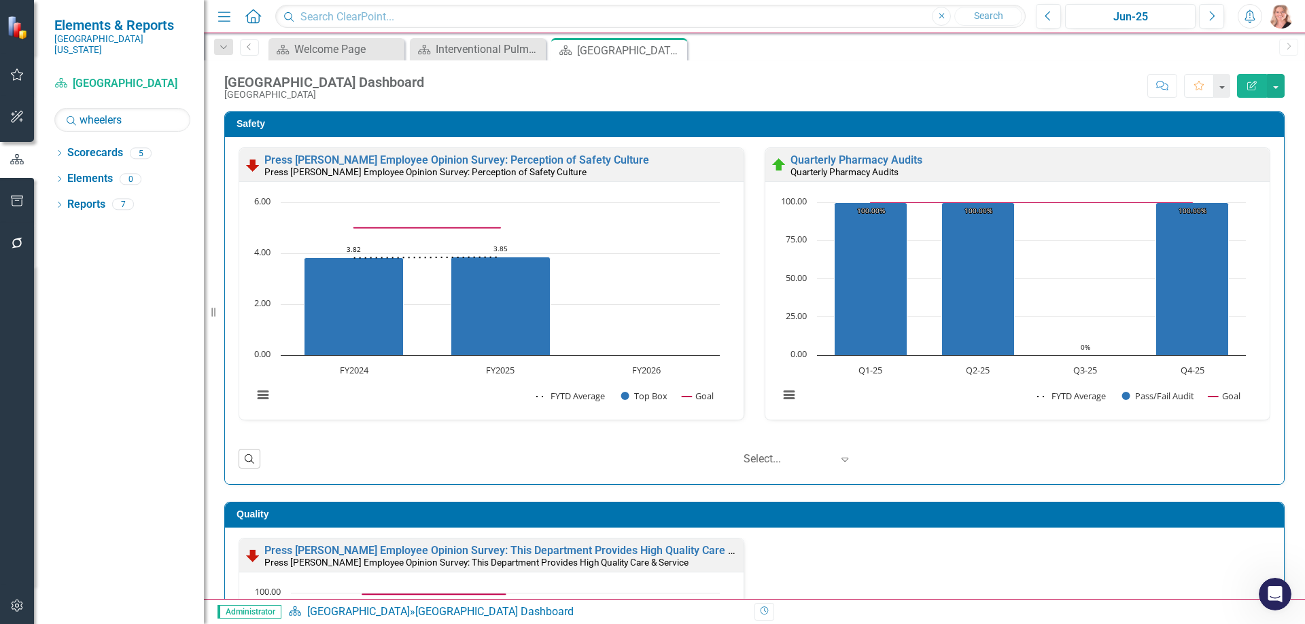
click at [1279, 451] on div "Safety Press Ganey Employee Opinion Survey: Perception of Safety Culture Press …" at bounding box center [754, 289] width 1080 height 391
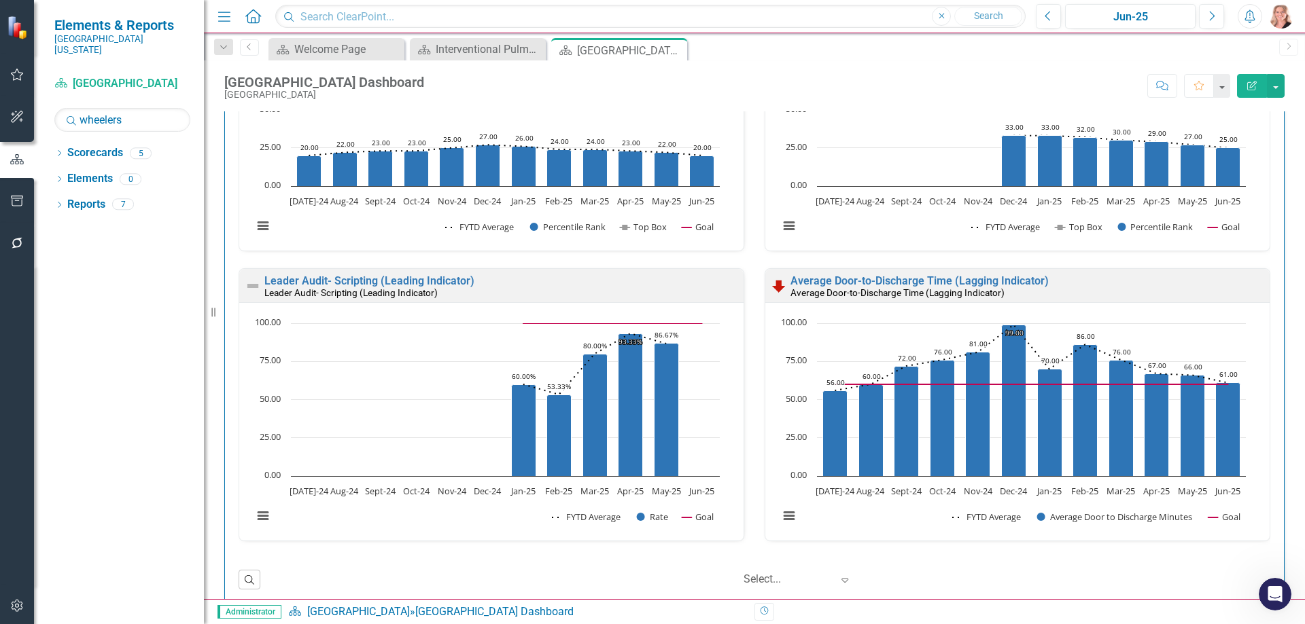
scroll to position [954, 0]
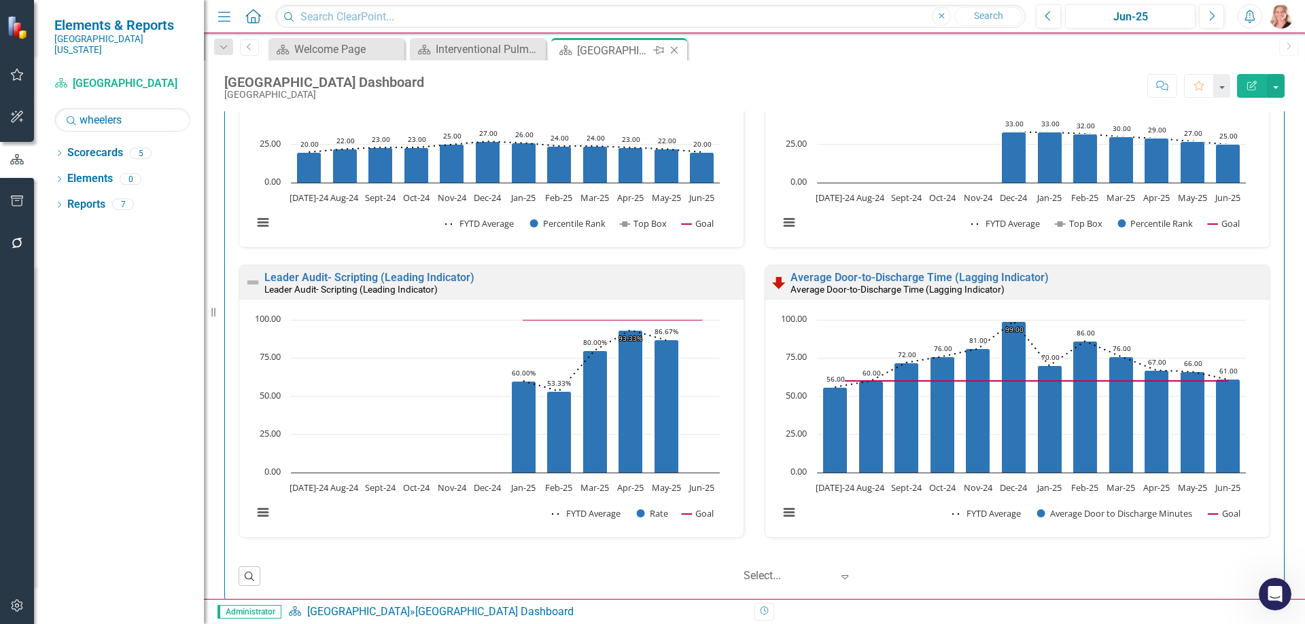
click at [675, 50] on icon at bounding box center [674, 50] width 7 height 7
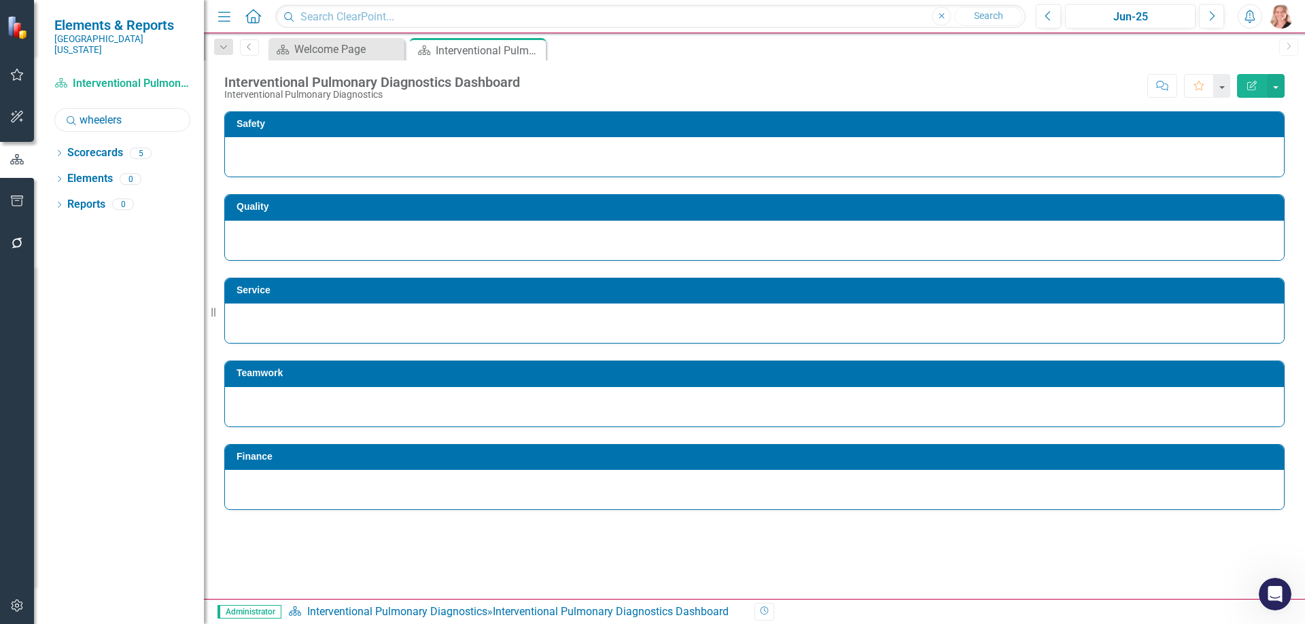
click at [154, 108] on input "wheelers" at bounding box center [122, 120] width 136 height 24
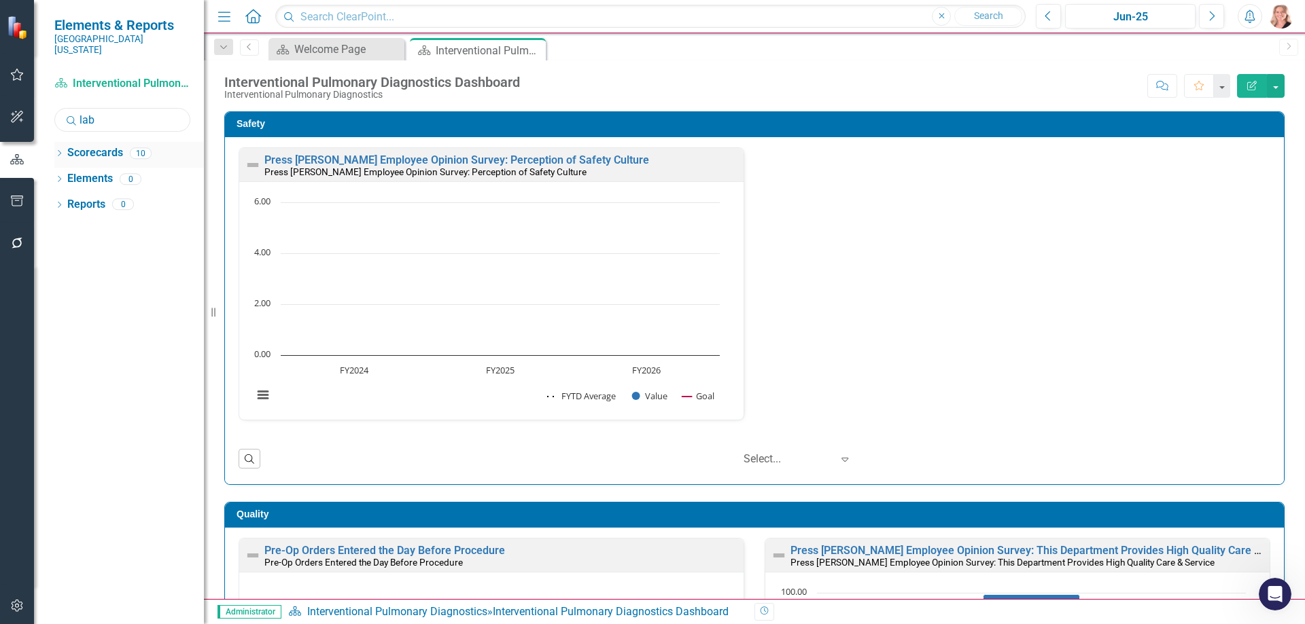
type input "lab"
click at [60, 151] on icon "Dropdown" at bounding box center [59, 154] width 10 height 7
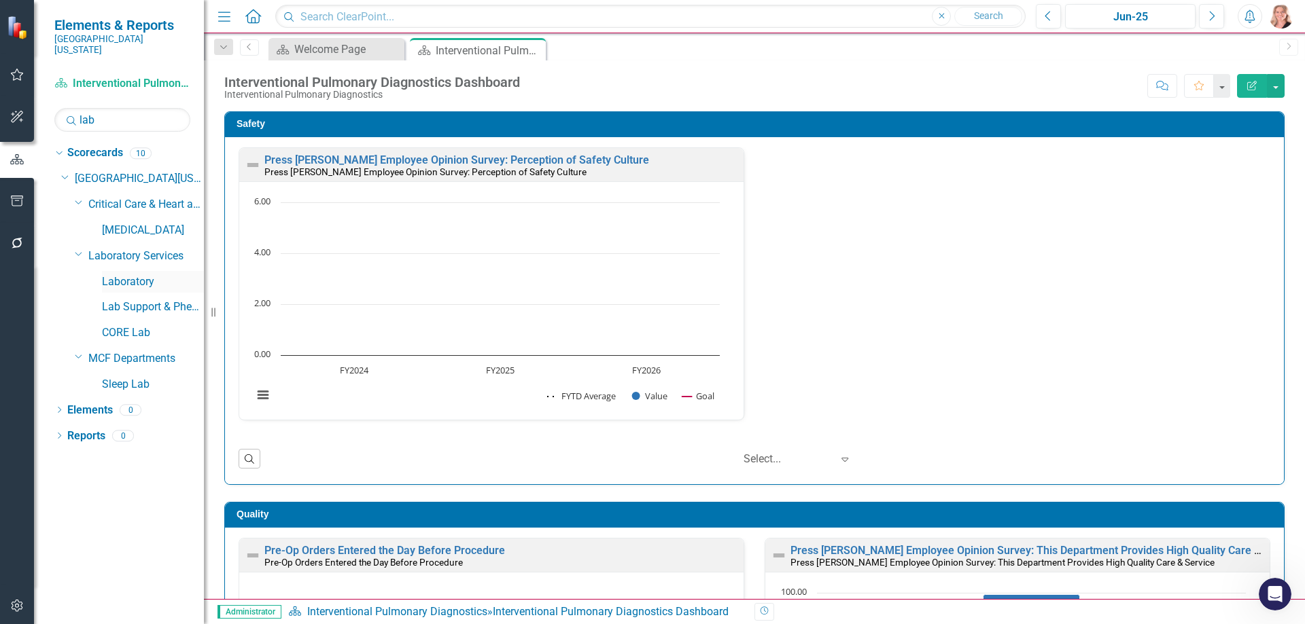
click at [130, 274] on link "Laboratory" at bounding box center [153, 282] width 102 height 16
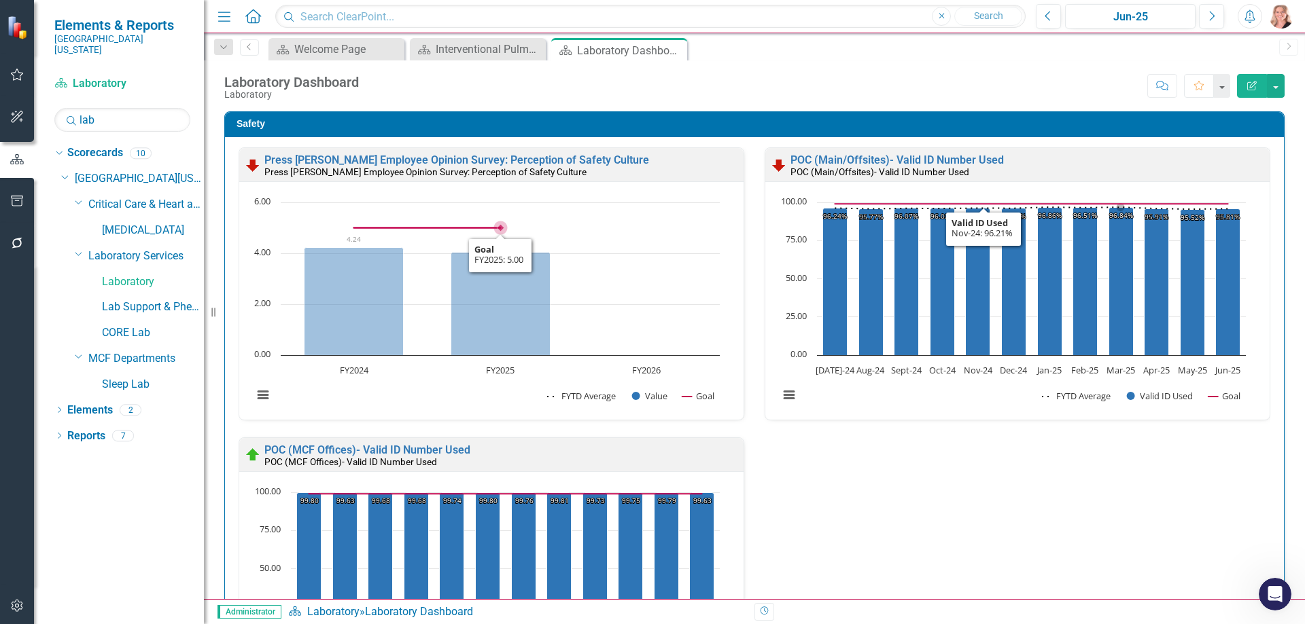
click at [704, 264] on rect "Interactive chart" at bounding box center [486, 306] width 480 height 221
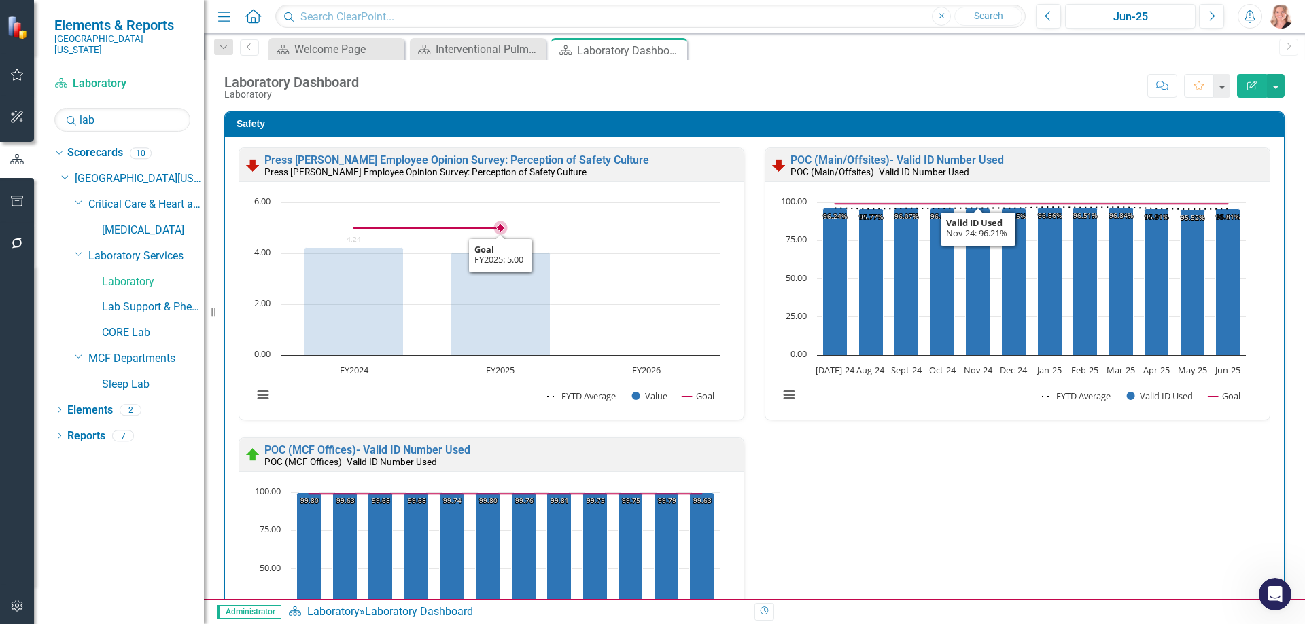
click at [704, 264] on rect "Interactive chart" at bounding box center [486, 306] width 480 height 221
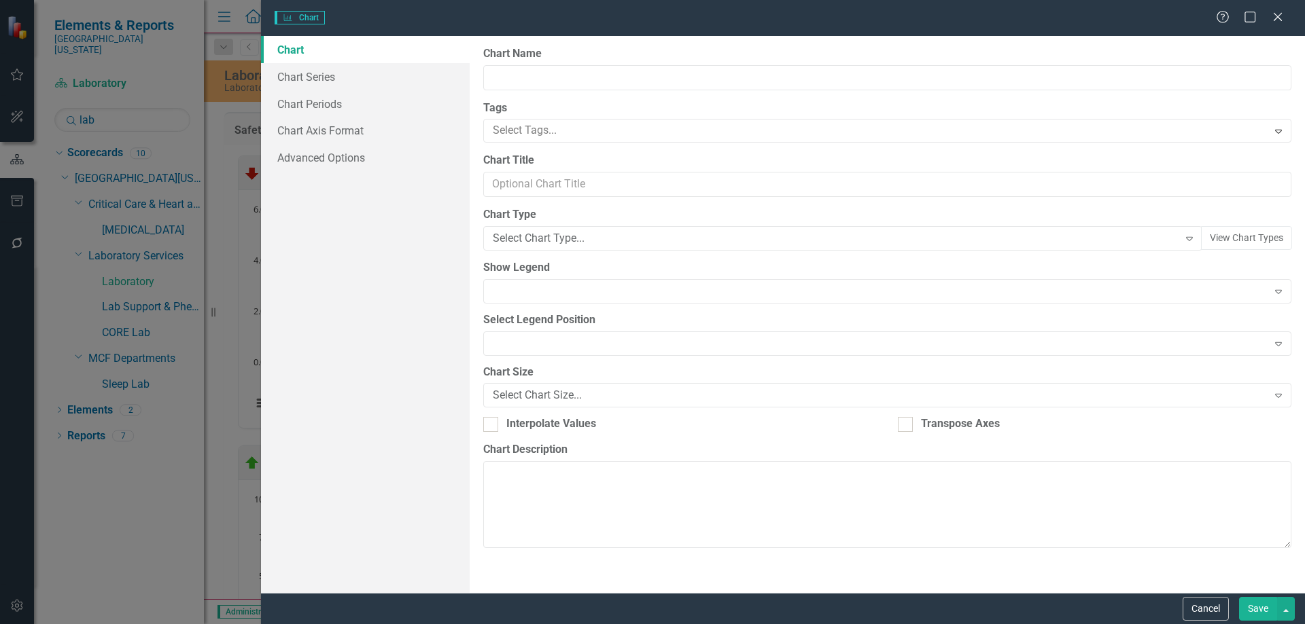
click at [334, 107] on div "Charts Chart Help Maximize Close Chart Chart Series Chart Periods Chart Axis Fo…" at bounding box center [652, 312] width 1305 height 624
type input "Press [PERSON_NAME] Employee Opinion Survey: Perception of Safety Culture"
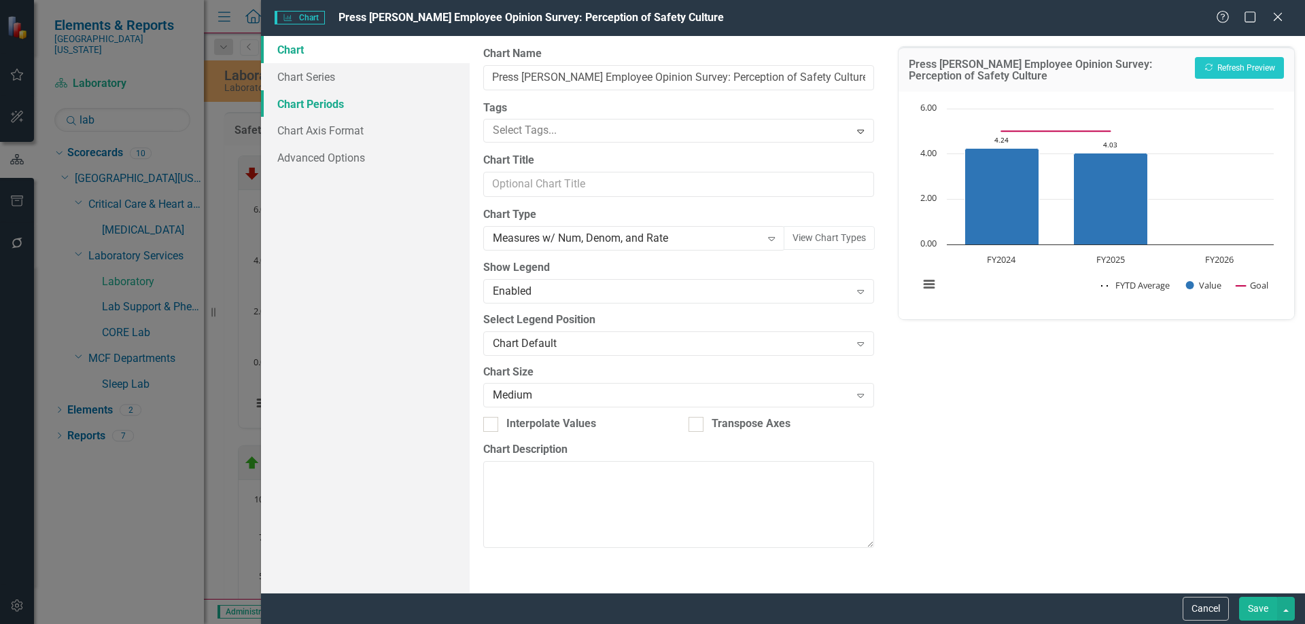
click at [344, 98] on link "Chart Periods" at bounding box center [365, 103] width 209 height 27
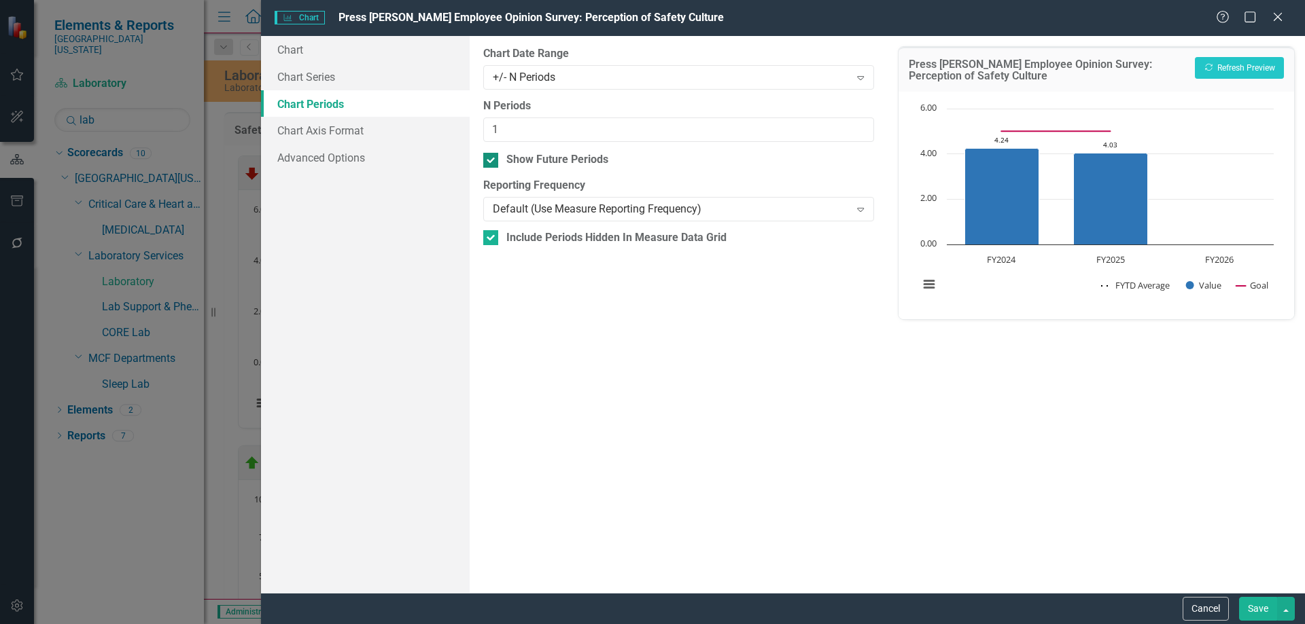
click at [487, 160] on input "Show Future Periods" at bounding box center [487, 157] width 9 height 9
checkbox input "false"
click at [1250, 609] on button "Save" at bounding box center [1258, 609] width 38 height 24
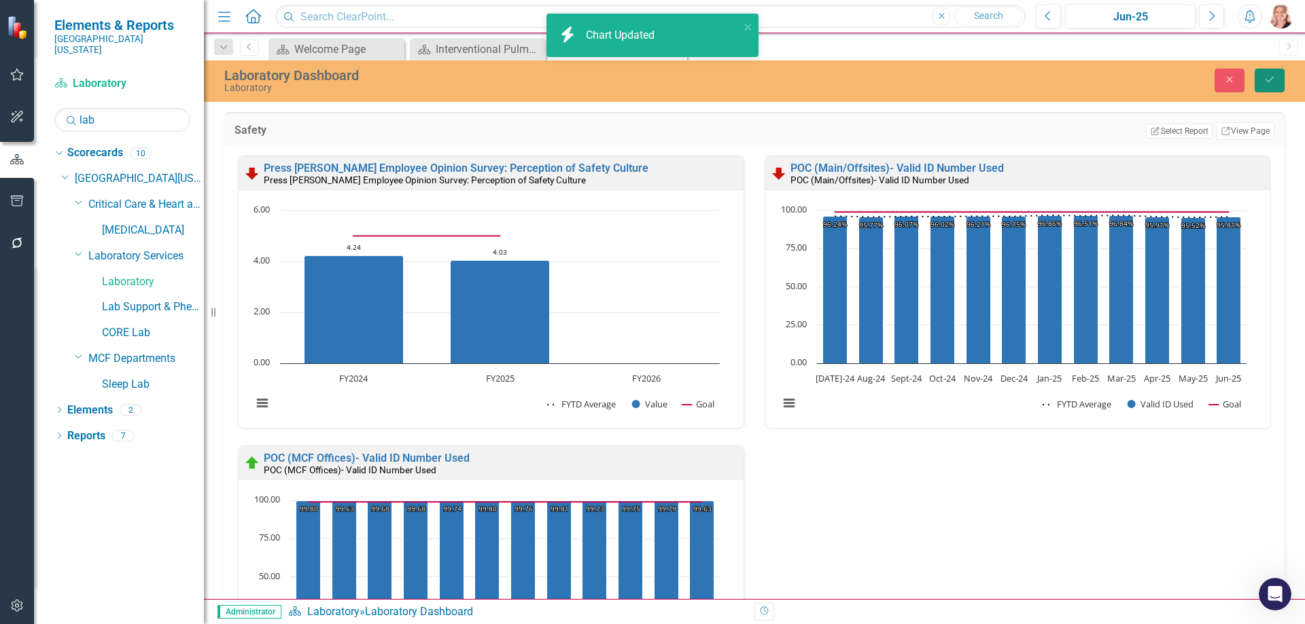
click at [1269, 81] on icon "submit" at bounding box center [1269, 79] width 8 height 5
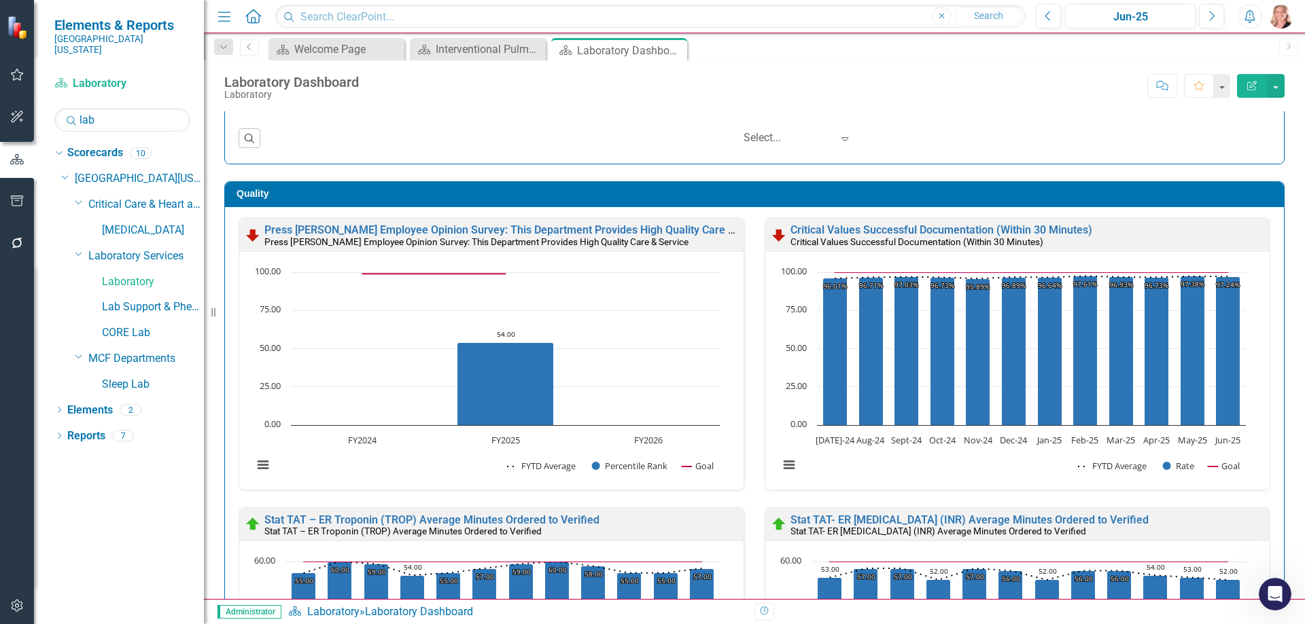
scroll to position [620, 0]
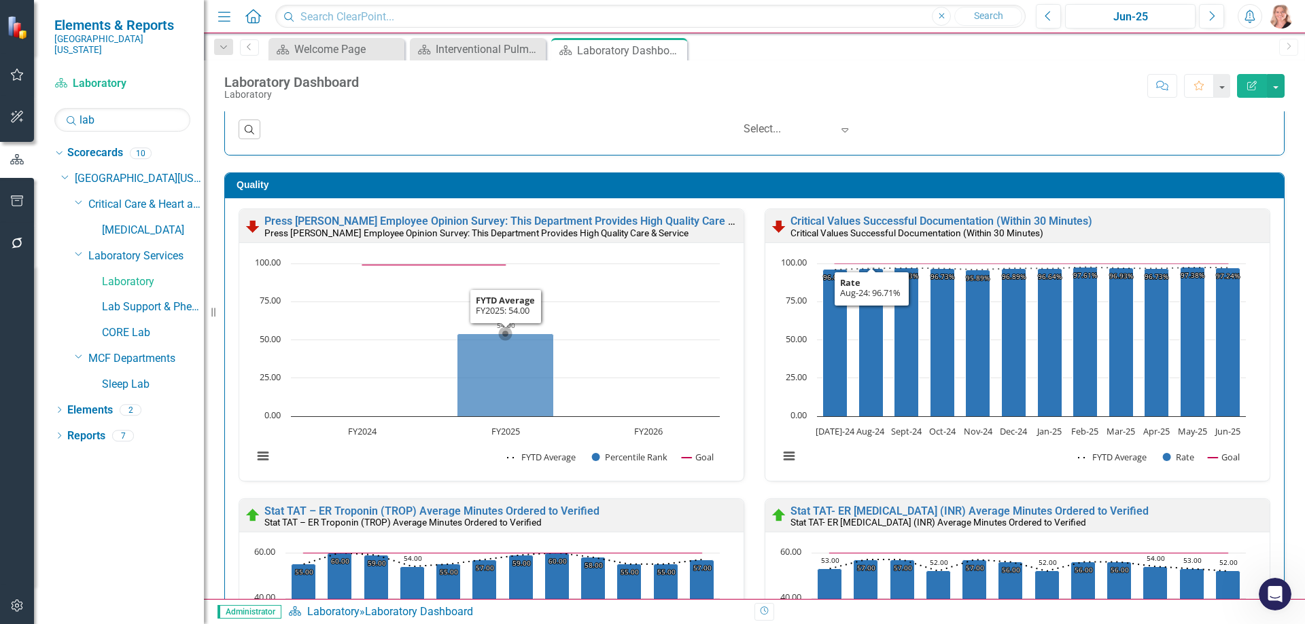
click at [699, 334] on rect "Interactive chart" at bounding box center [486, 367] width 480 height 221
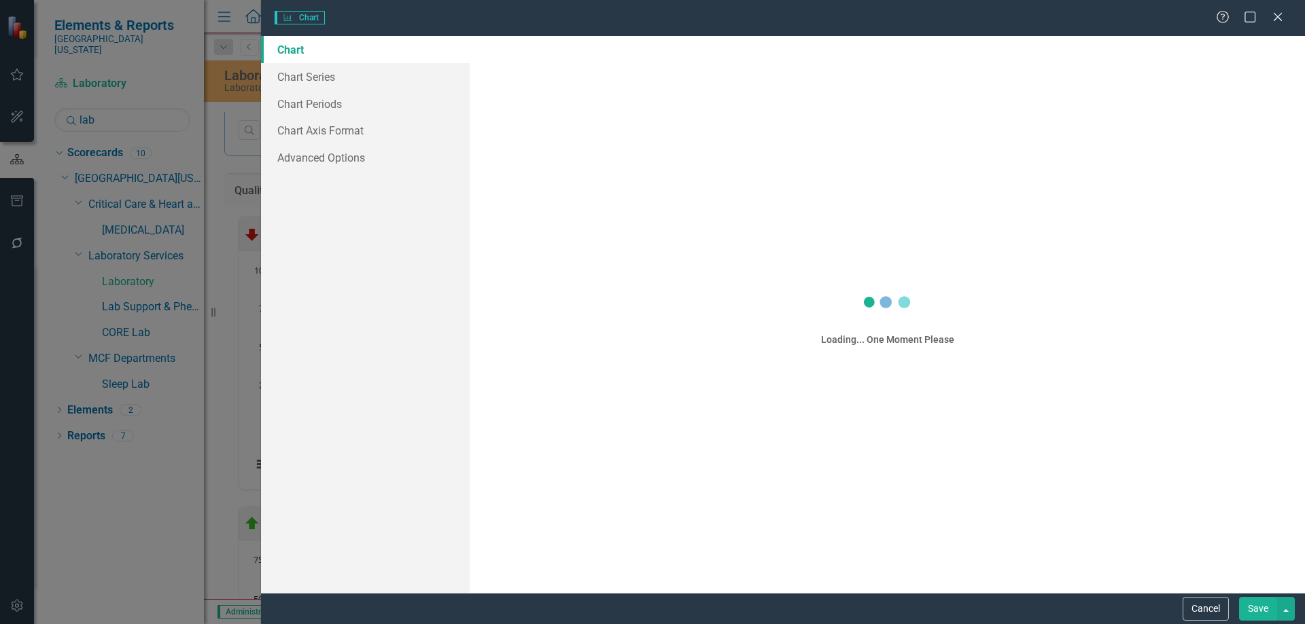
click at [342, 109] on div "Charts Chart Help Maximize Close Chart Chart Series Chart Periods Chart Axis Fo…" at bounding box center [652, 312] width 1305 height 624
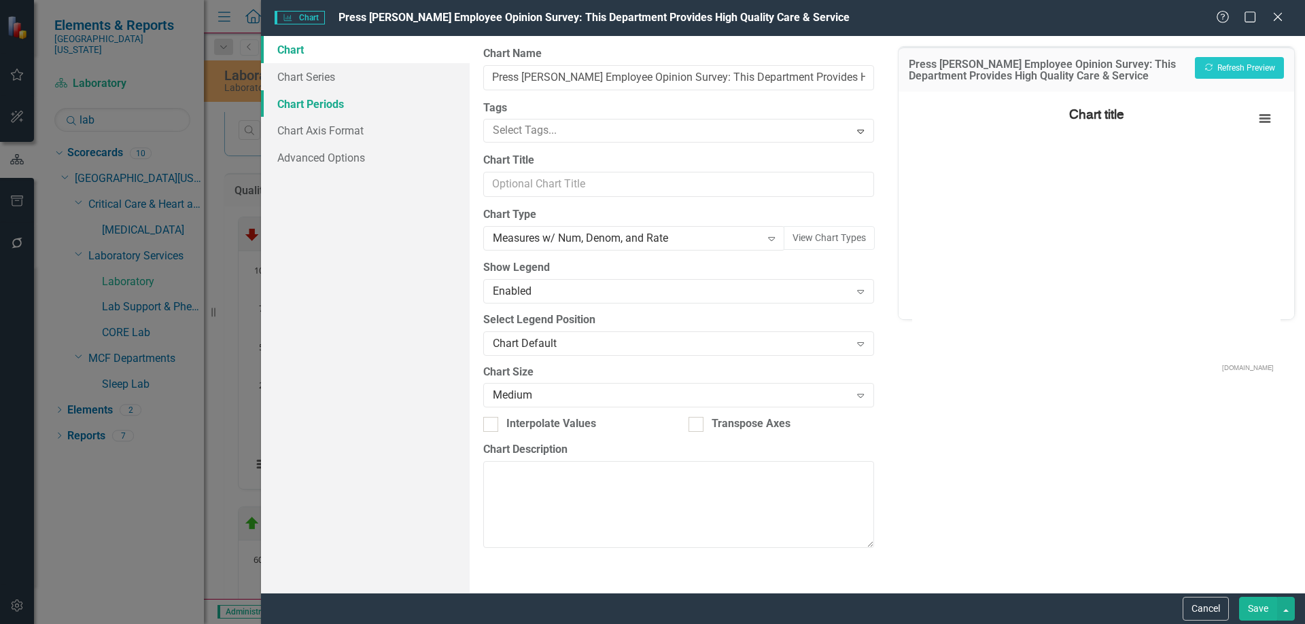
click at [300, 105] on link "Chart Periods" at bounding box center [365, 103] width 209 height 27
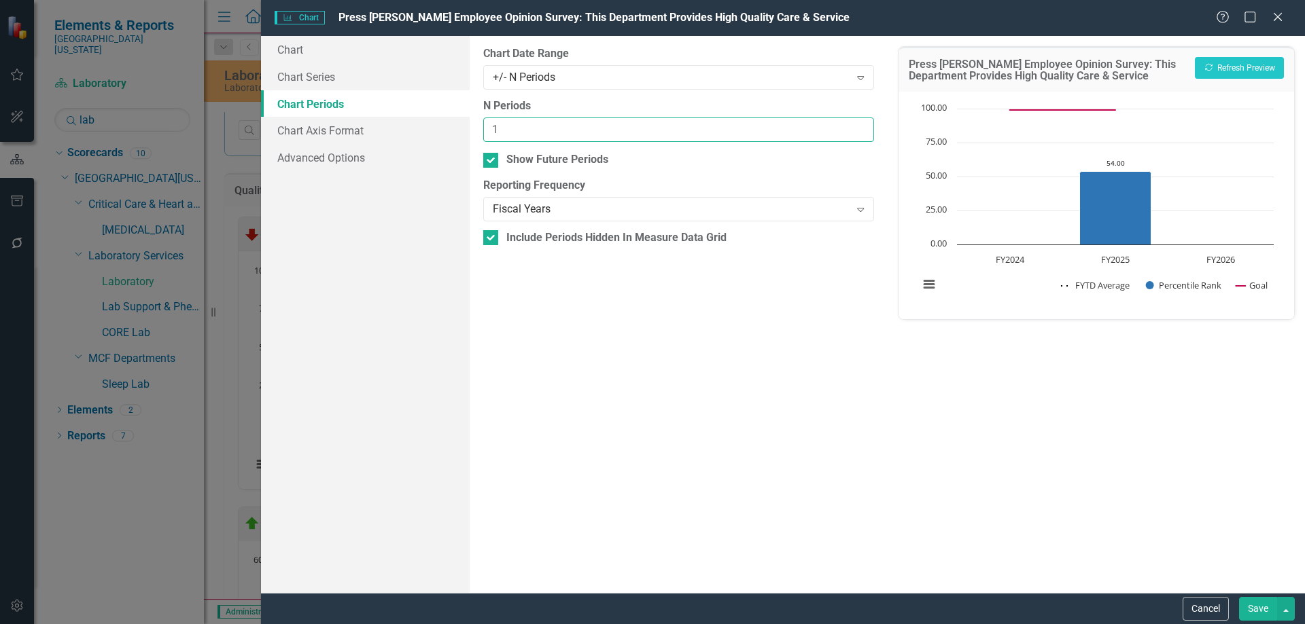
click at [551, 126] on input "1" at bounding box center [678, 130] width 390 height 25
click at [552, 86] on div "+/- N Periods Expand" at bounding box center [678, 77] width 390 height 24
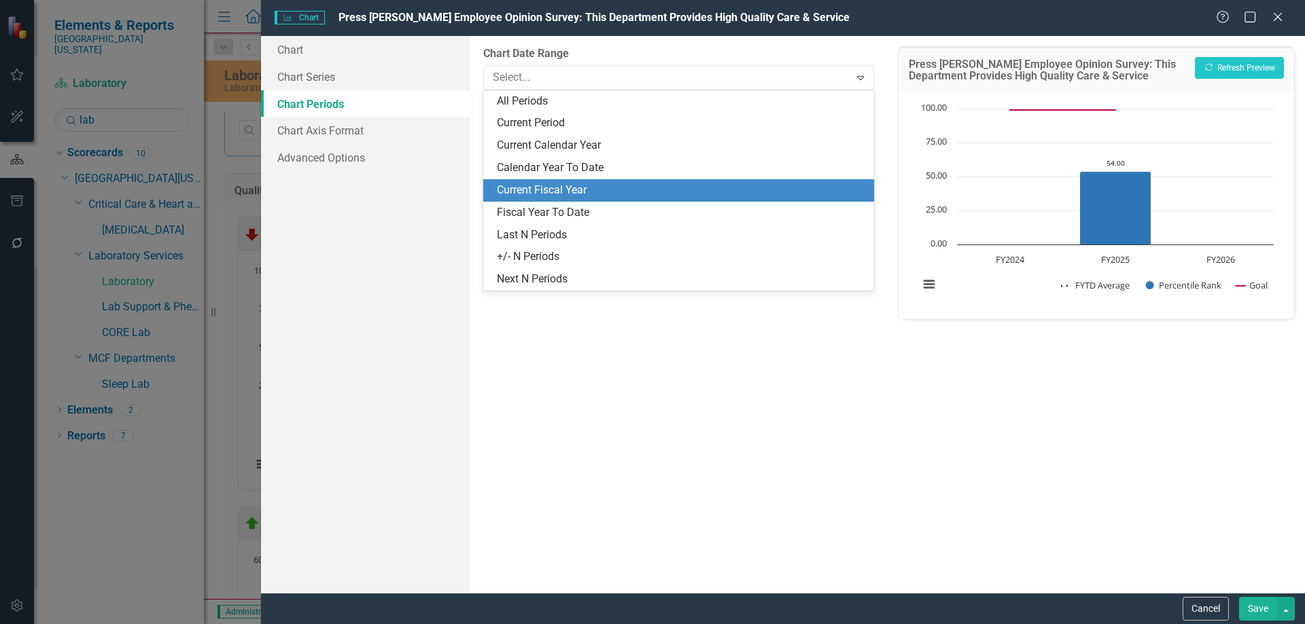
click at [528, 183] on div "Current Fiscal Year" at bounding box center [681, 191] width 368 height 16
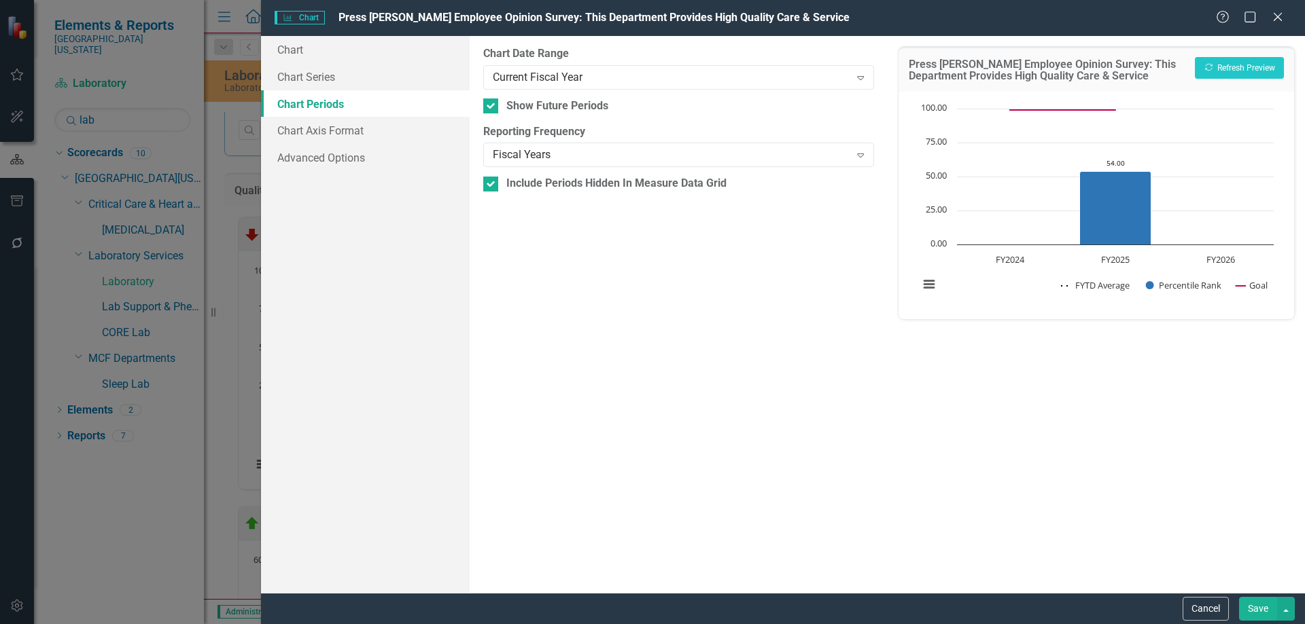
click at [1259, 611] on button "Save" at bounding box center [1258, 609] width 38 height 24
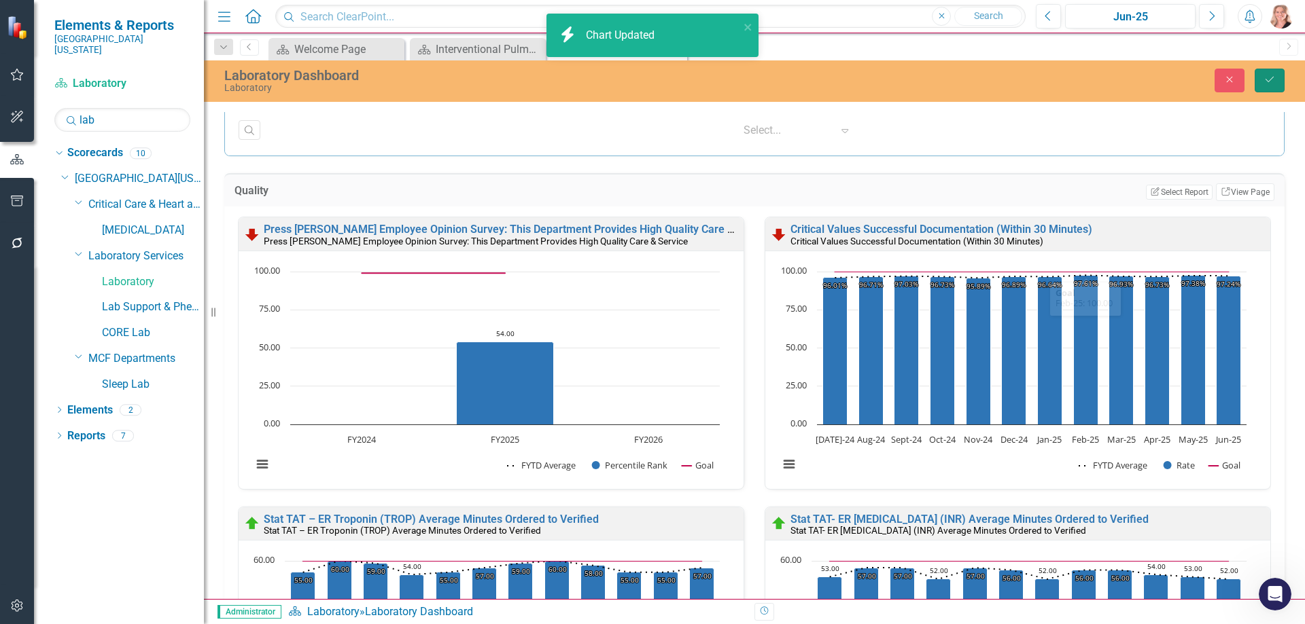
click at [1264, 84] on icon "Save" at bounding box center [1269, 80] width 12 height 10
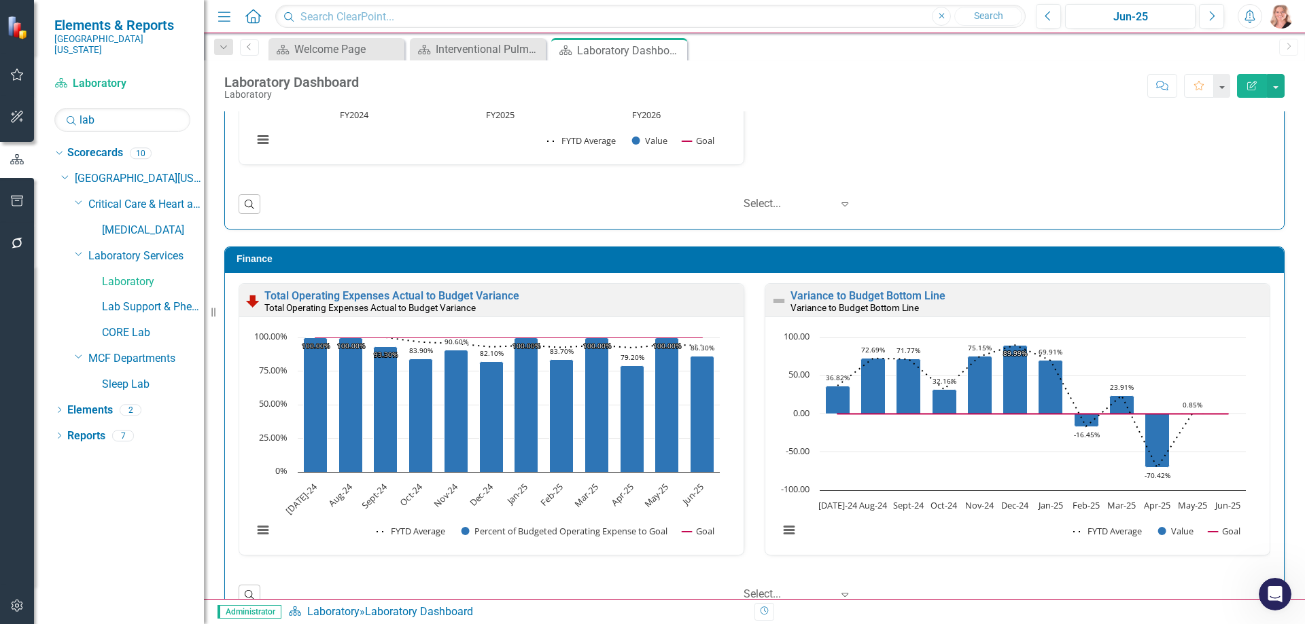
scroll to position [2621, 0]
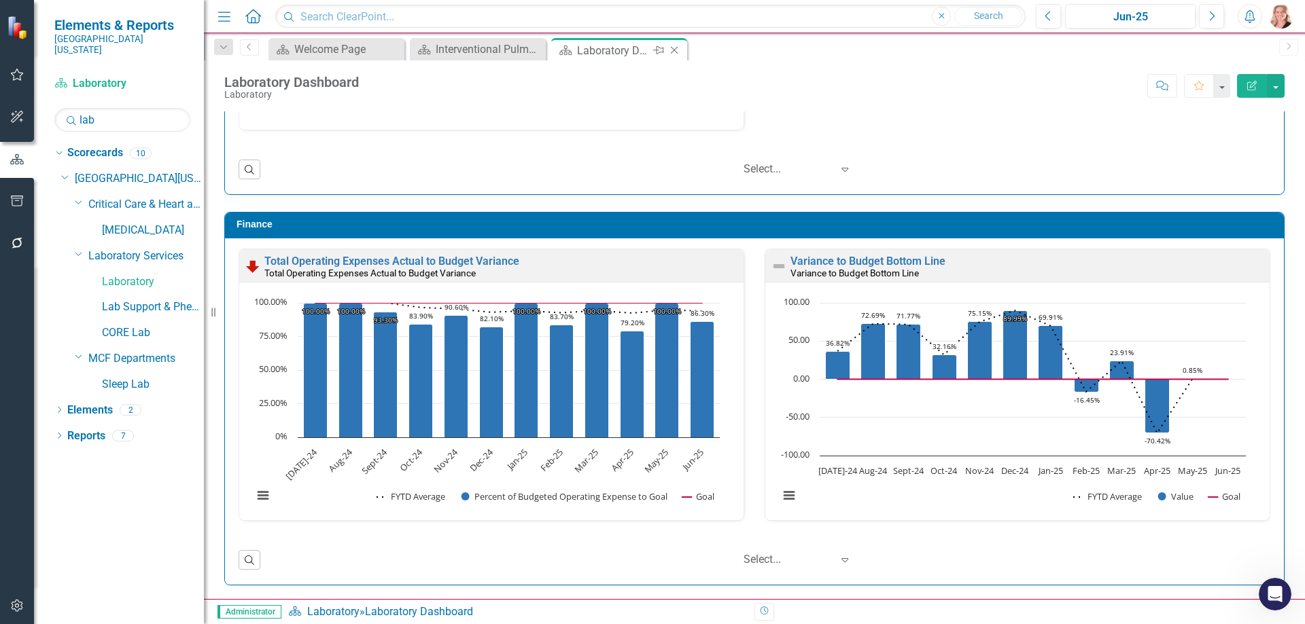
click at [677, 49] on icon "Close" at bounding box center [674, 50] width 14 height 11
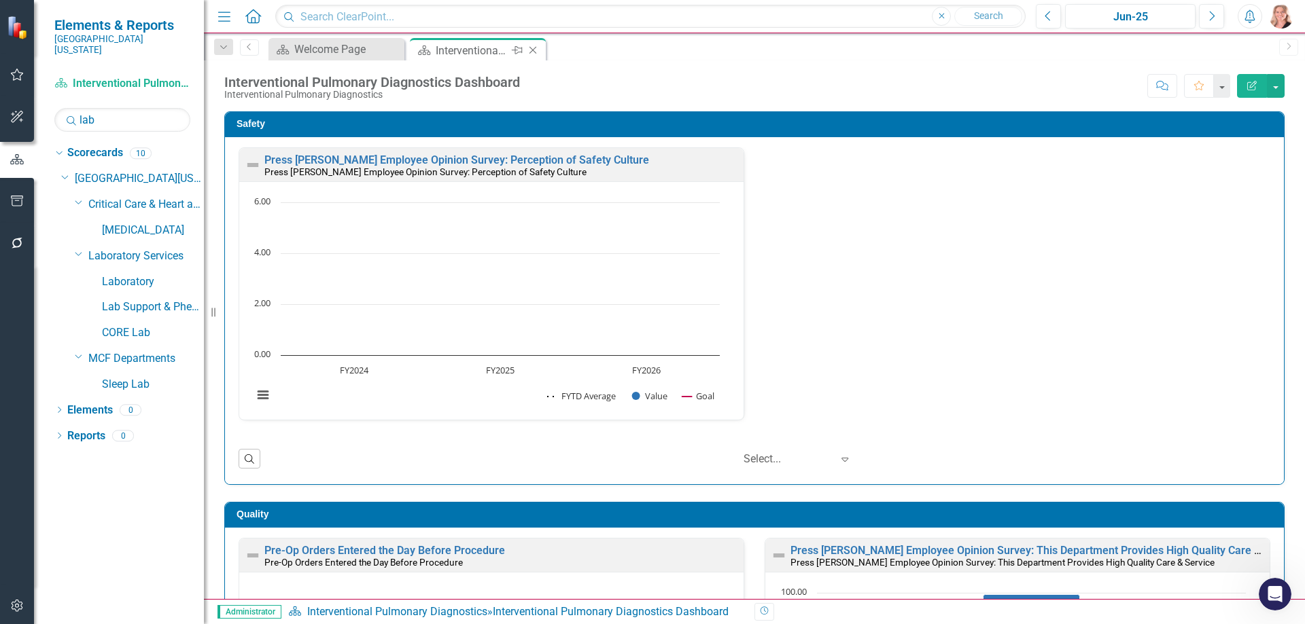
click at [532, 50] on icon at bounding box center [532, 50] width 7 height 7
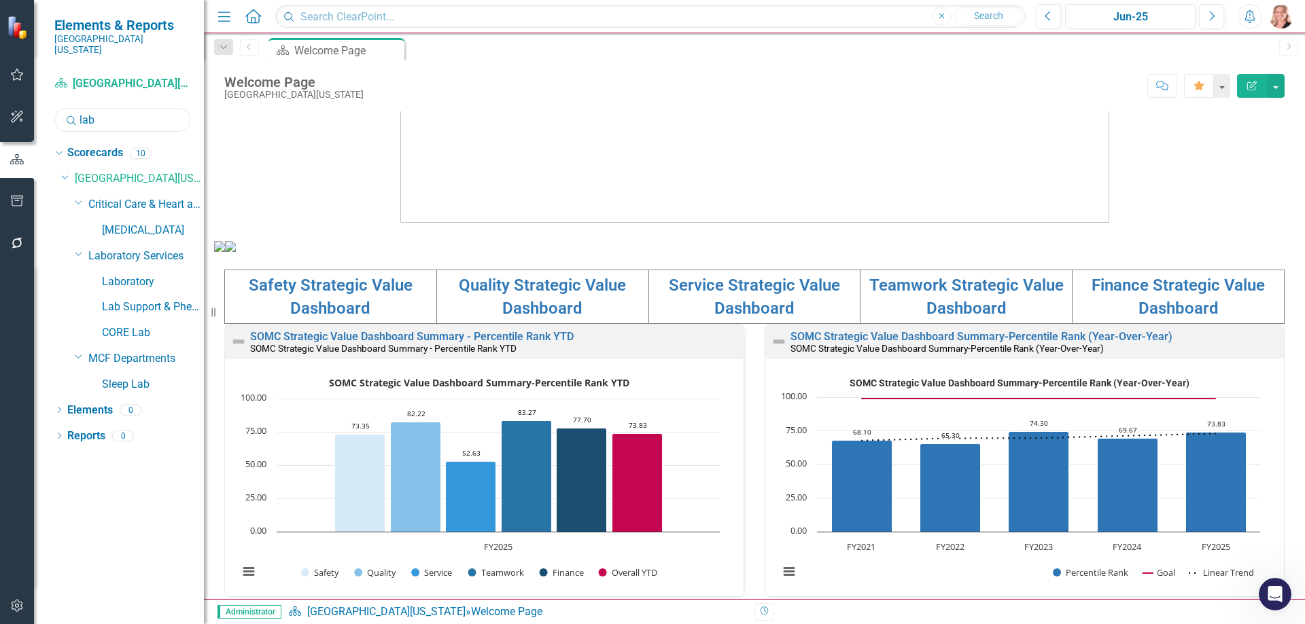
click at [101, 108] on input "lab" at bounding box center [122, 120] width 136 height 24
